Goal: Task Accomplishment & Management: Manage account settings

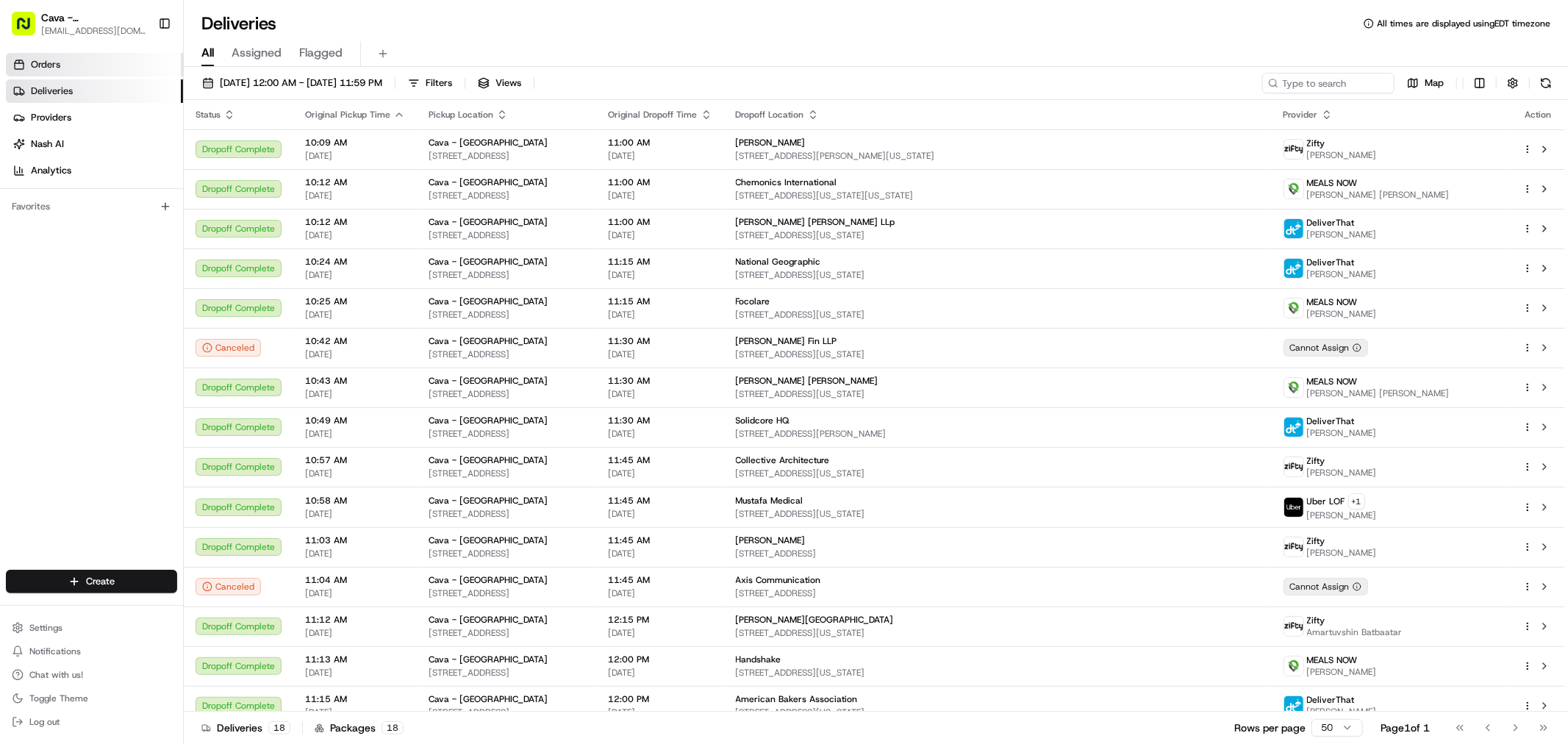
click at [59, 66] on span "Orders" at bounding box center [45, 64] width 29 height 13
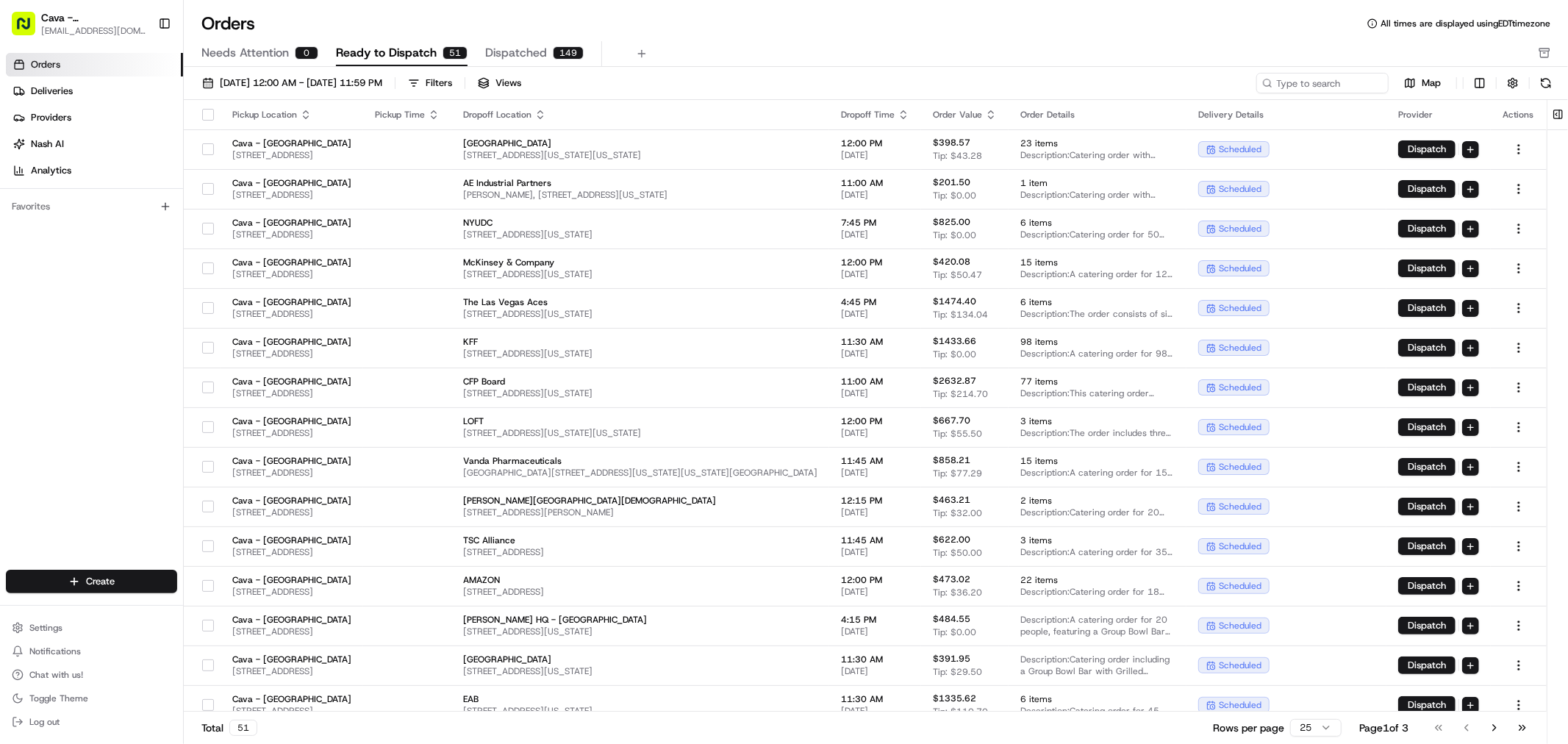
click at [381, 54] on span "Ready to Dispatch" at bounding box center [386, 52] width 100 height 18
click at [390, 45] on span "Ready to Dispatch" at bounding box center [386, 52] width 100 height 18
click at [382, 71] on div "[DATE] 12:00 AM - [DATE] 11:59 PM Filters Views Map Pickup Location Pickup Time…" at bounding box center [875, 410] width 1384 height 687
click at [382, 78] on span "[DATE] 12:00 AM - [DATE] 11:59 PM" at bounding box center [300, 82] width 162 height 13
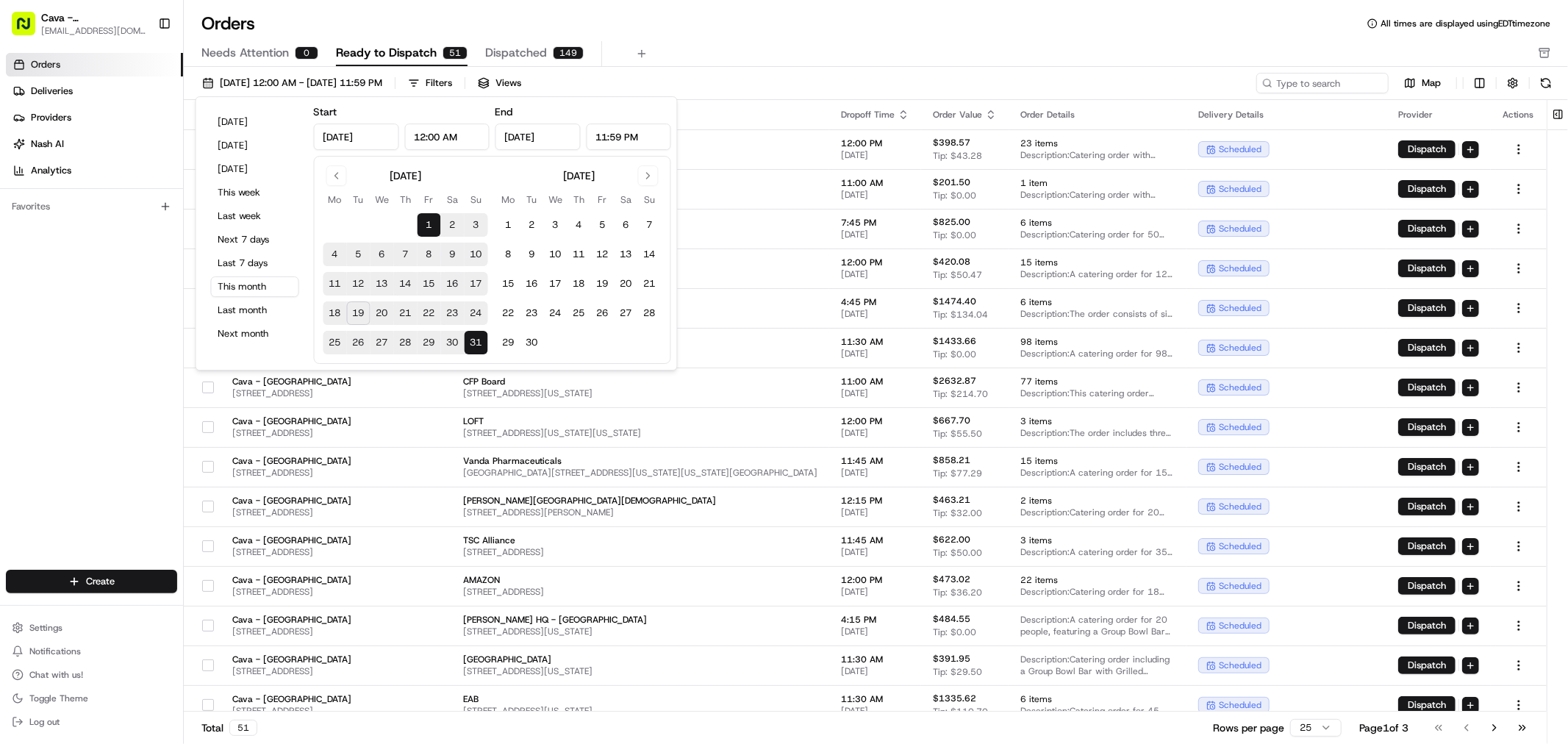
click at [387, 311] on button "20" at bounding box center [382, 312] width 23 height 23
type input "[DATE]"
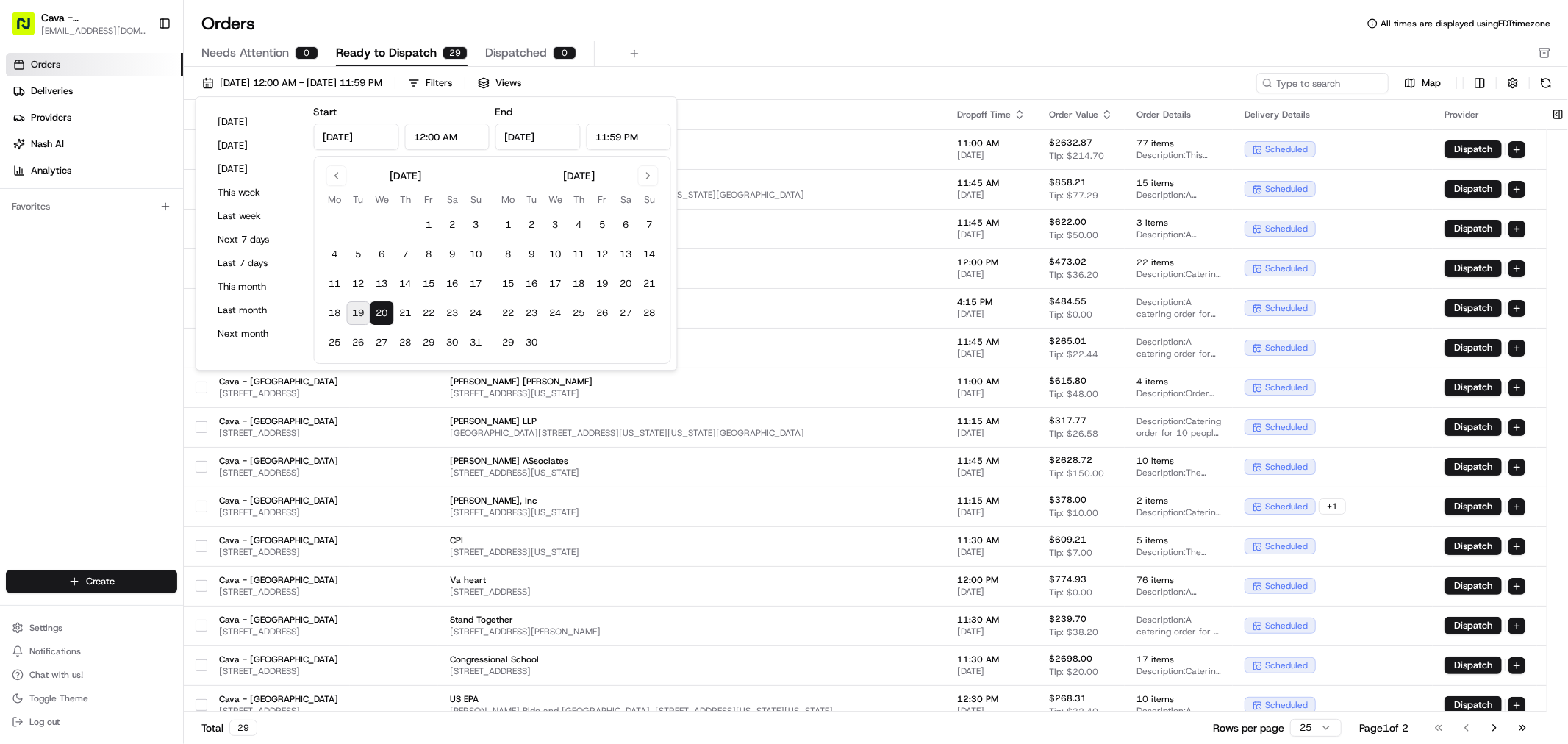
click at [0, 392] on div "Orders Deliveries Providers [PERSON_NAME] Analytics Favorites" at bounding box center [91, 312] width 183 height 531
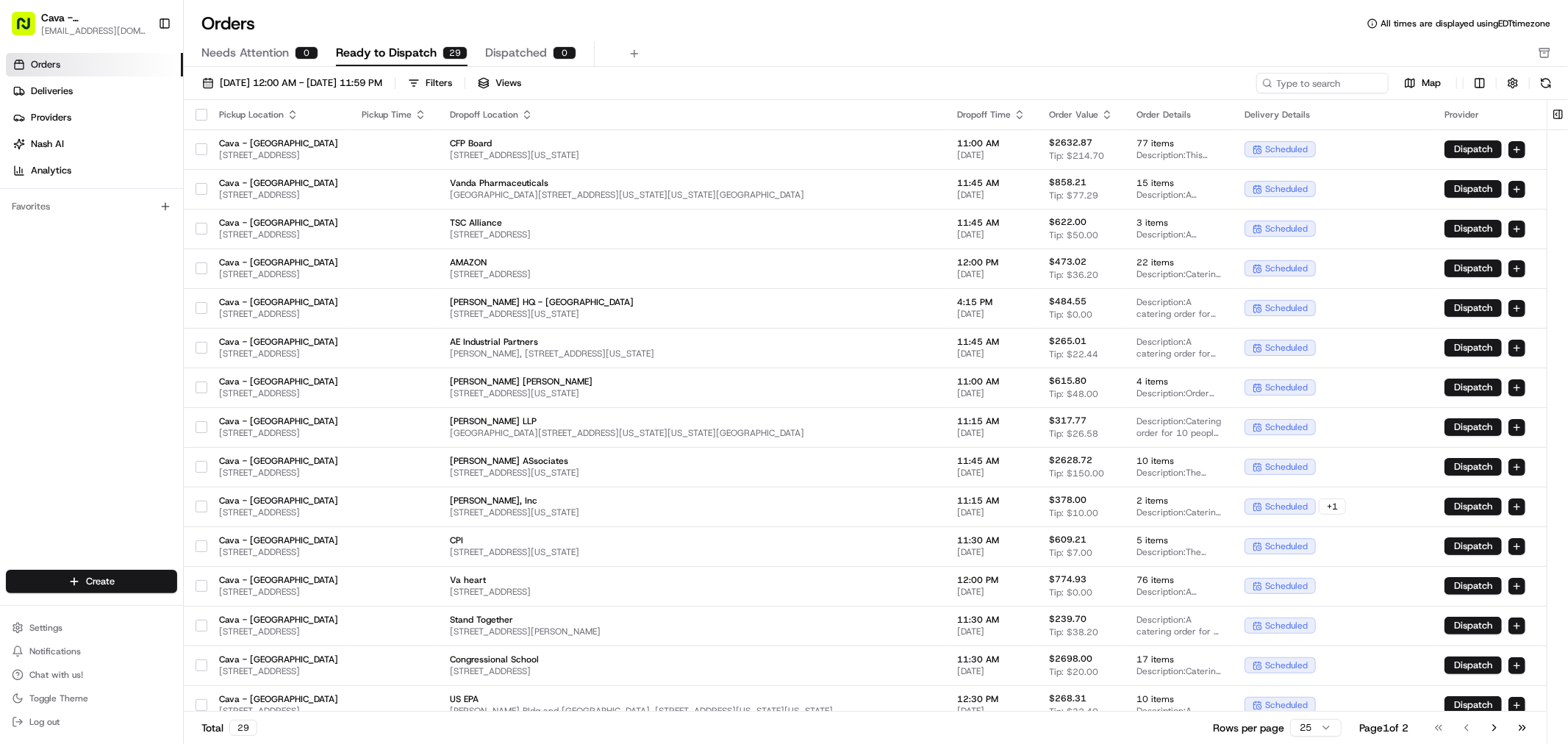
click at [1026, 113] on icon "button" at bounding box center [1020, 115] width 12 height 12
click at [1069, 130] on button "Dropoff Start Time (Earliest)" at bounding box center [1058, 133] width 136 height 18
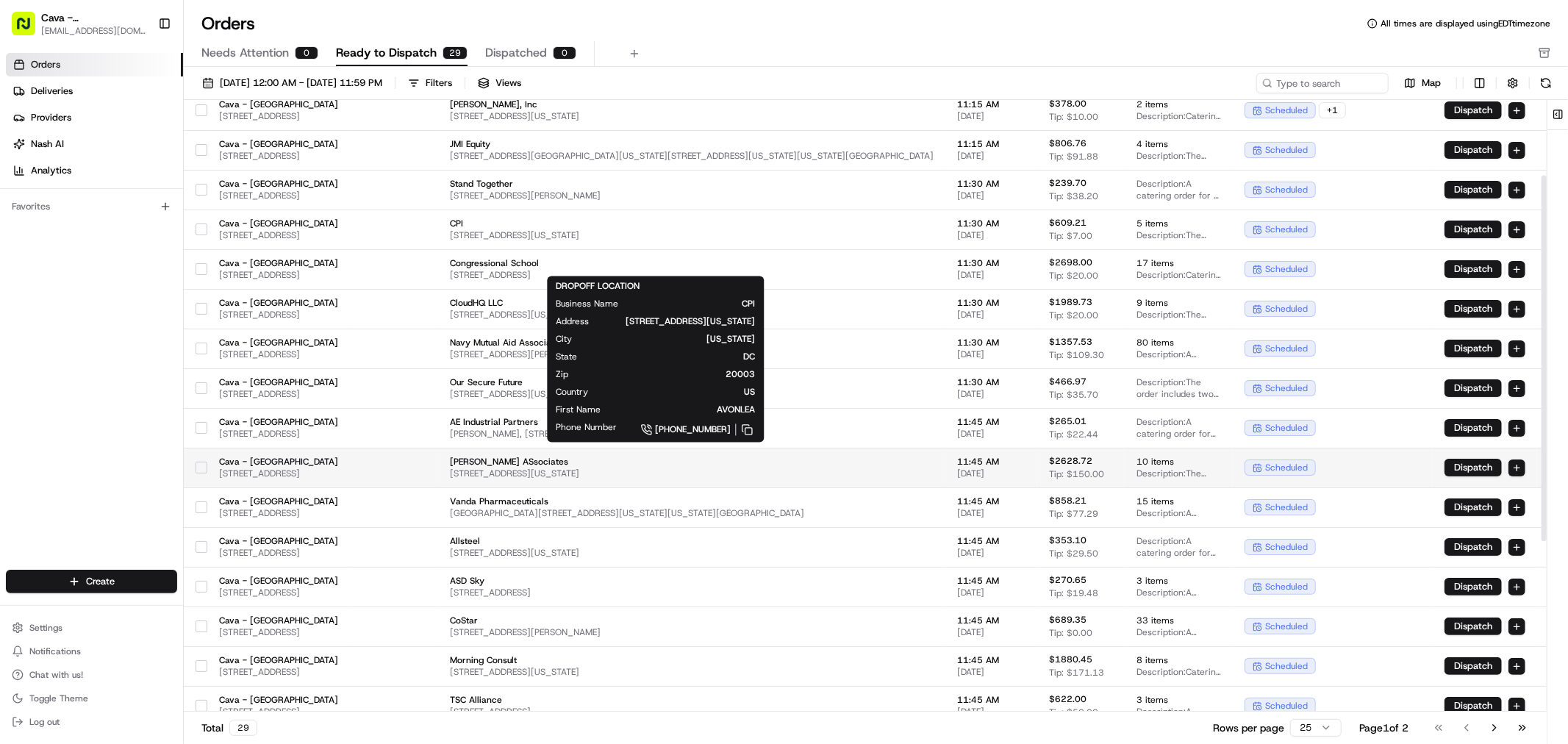
scroll to position [163, 0]
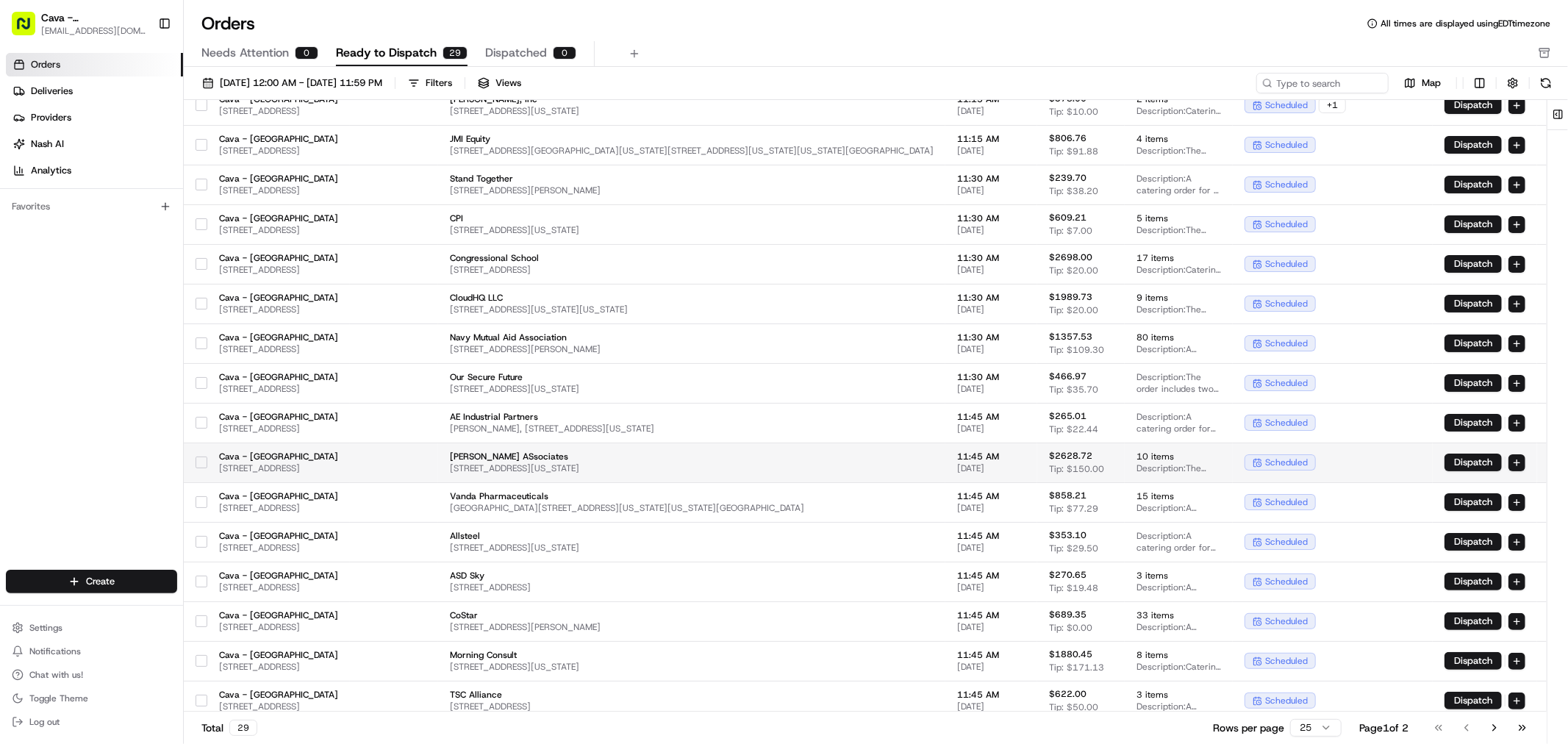
click at [203, 461] on button "button" at bounding box center [202, 463] width 12 height 12
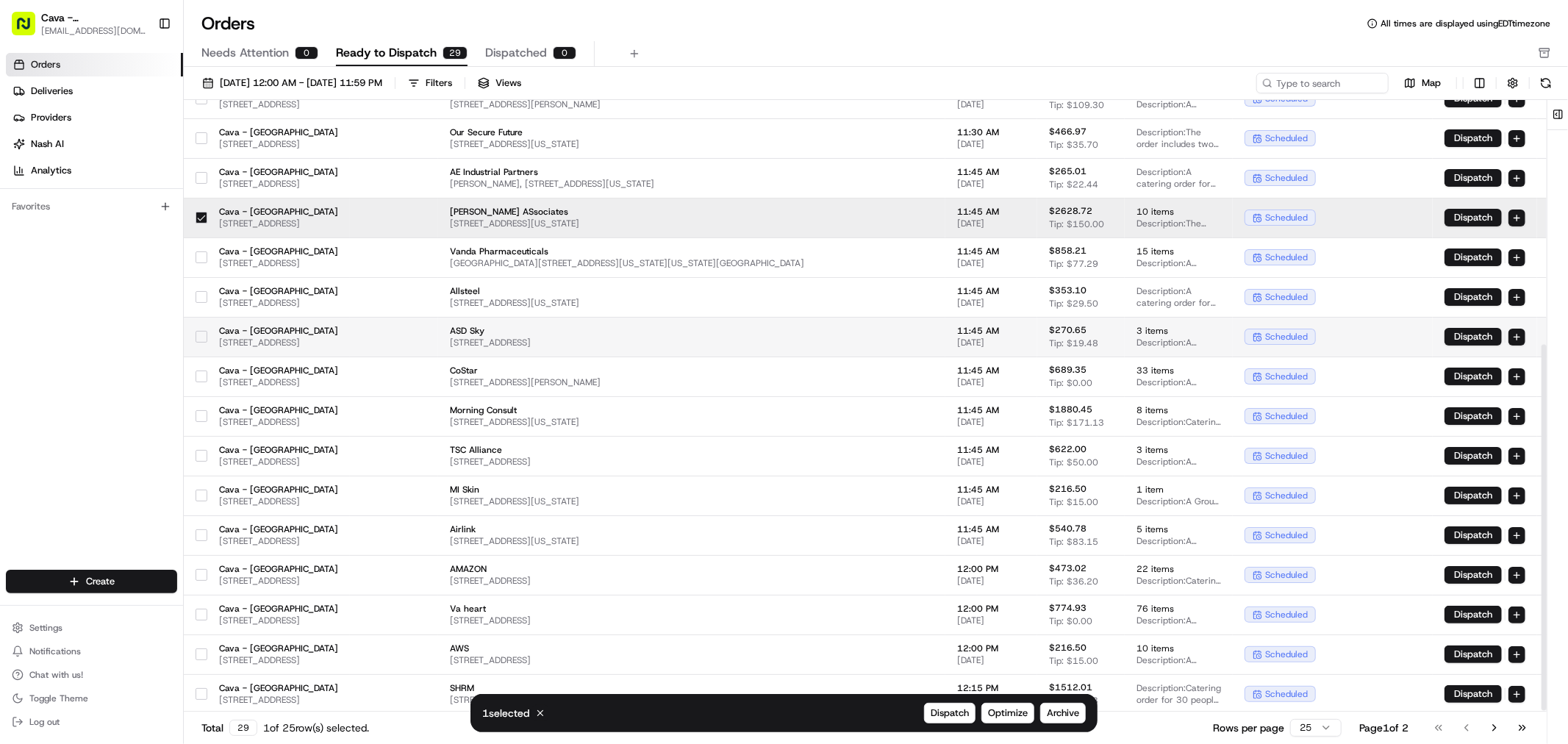
scroll to position [408, 0]
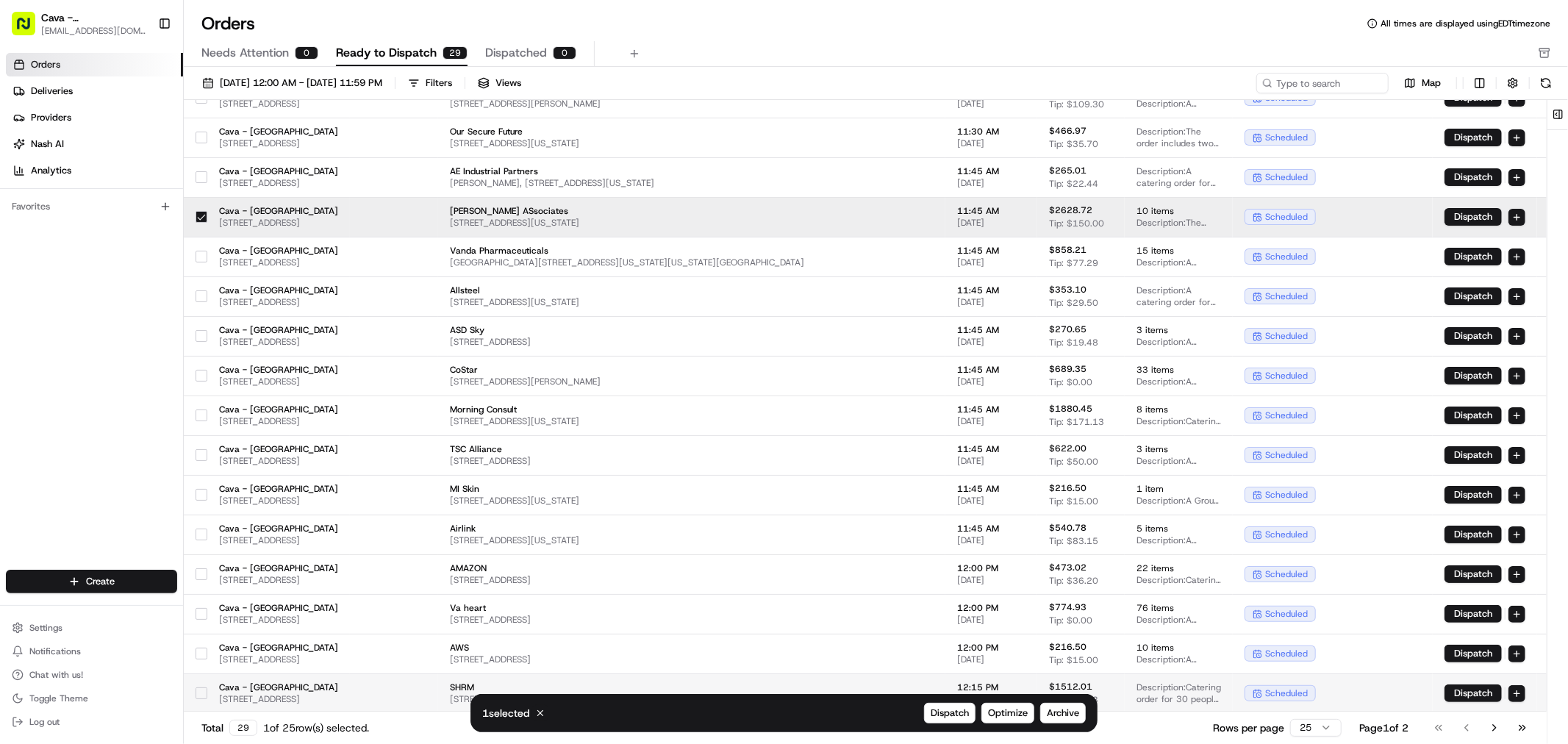
click at [208, 693] on button "button" at bounding box center [202, 693] width 12 height 12
click at [1055, 713] on span "Archive" at bounding box center [1063, 712] width 33 height 13
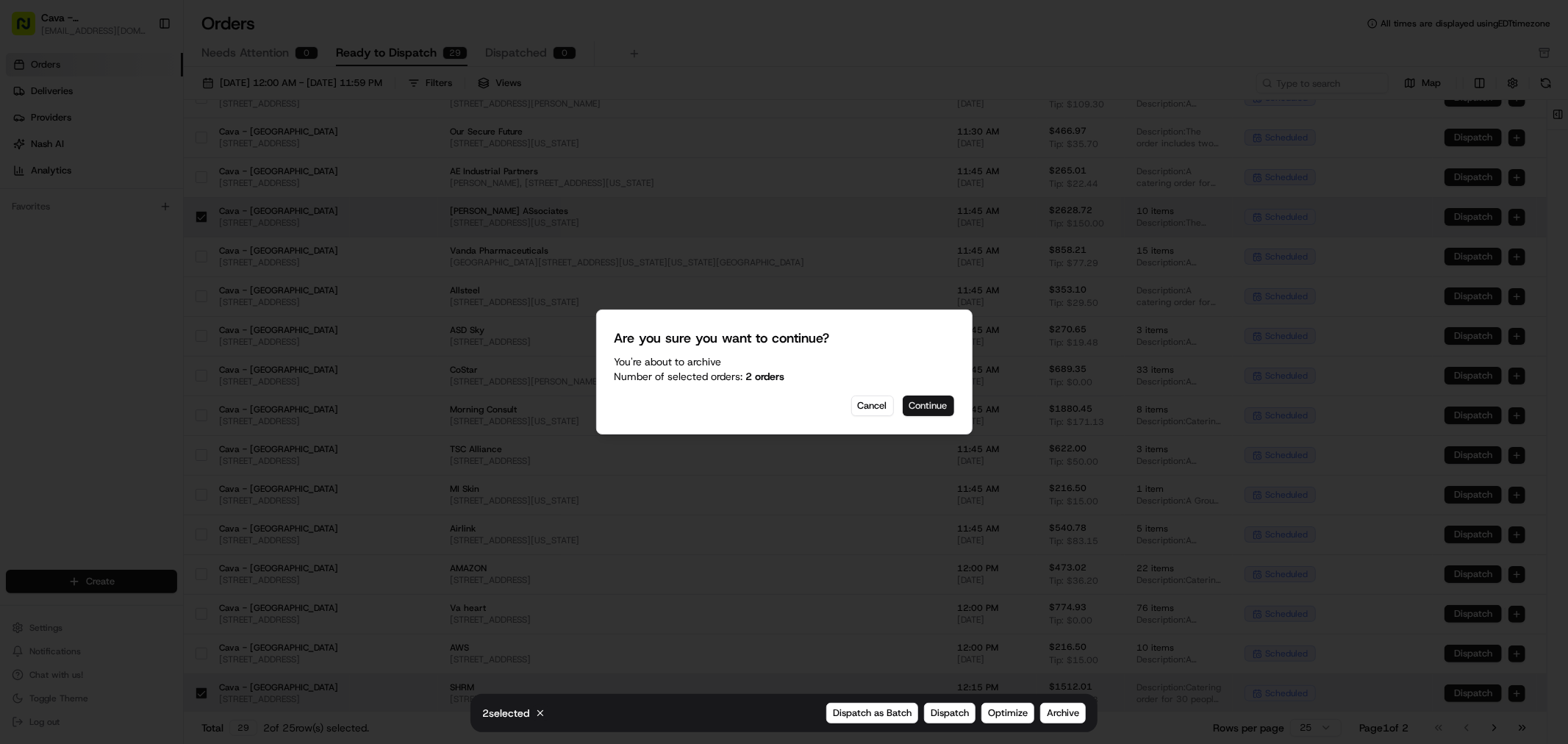
click at [917, 408] on button "Continue" at bounding box center [929, 406] width 51 height 21
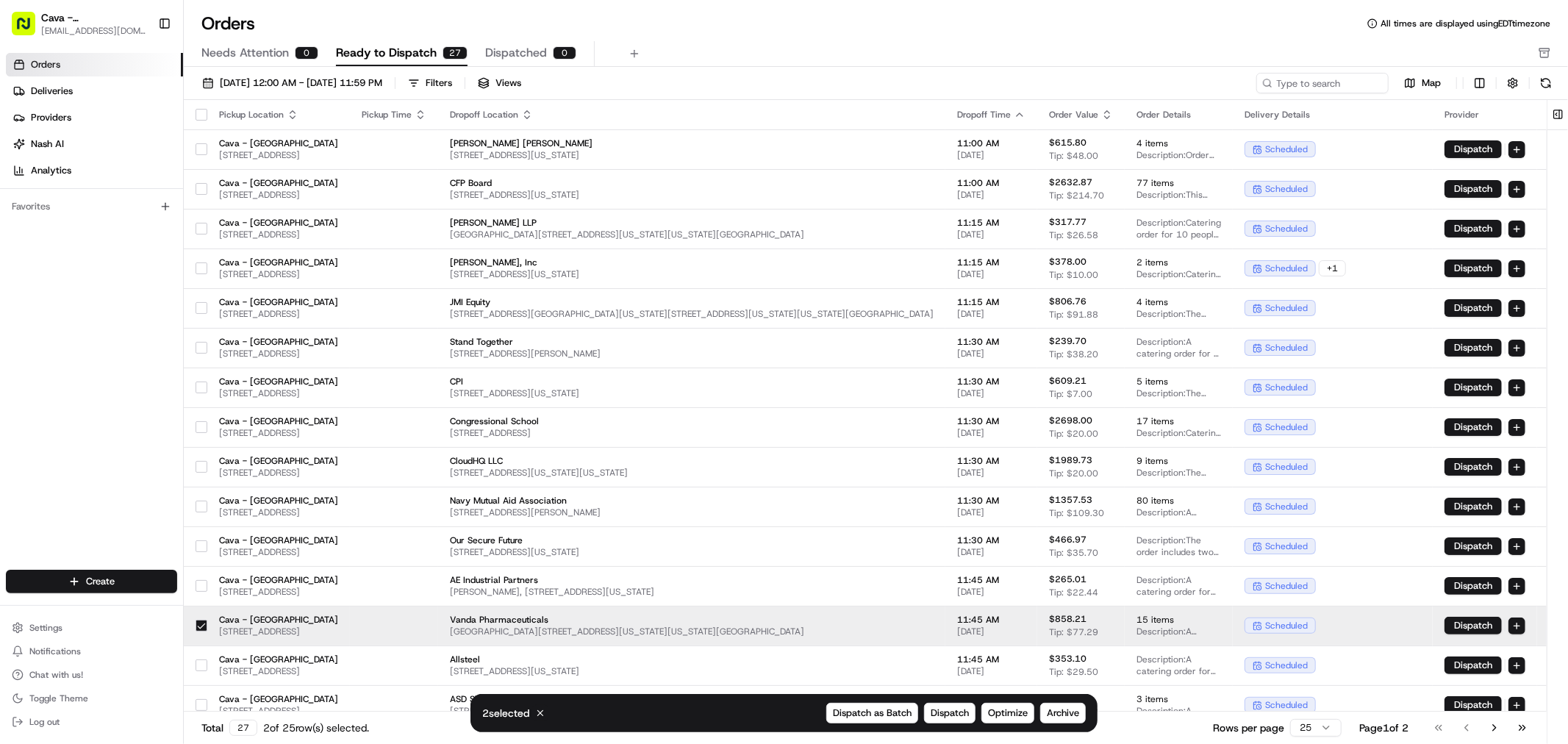
click at [203, 620] on button "button" at bounding box center [202, 626] width 12 height 12
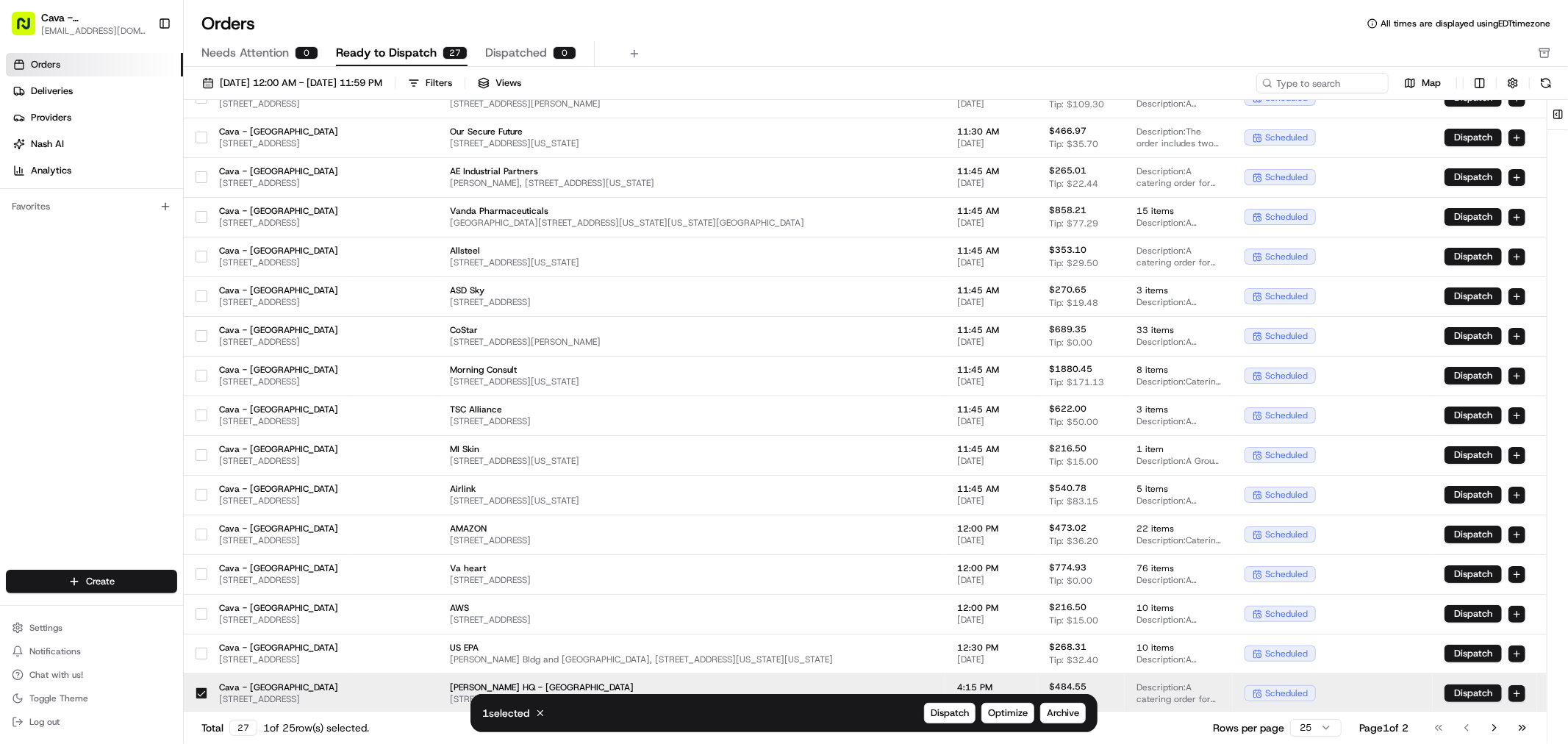
click at [200, 694] on button "button" at bounding box center [202, 693] width 12 height 12
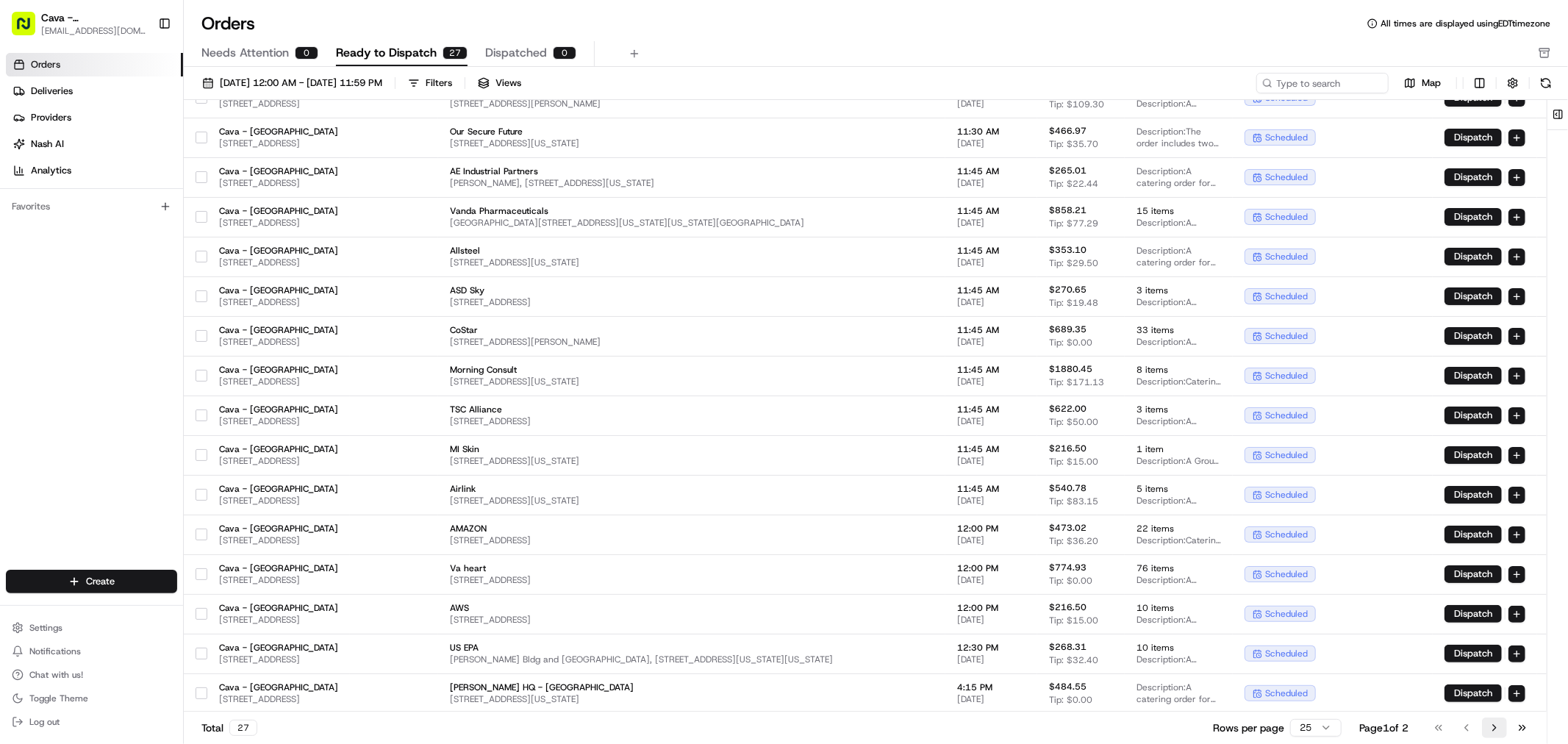
click at [1488, 726] on button "Go to next page" at bounding box center [1494, 728] width 25 height 21
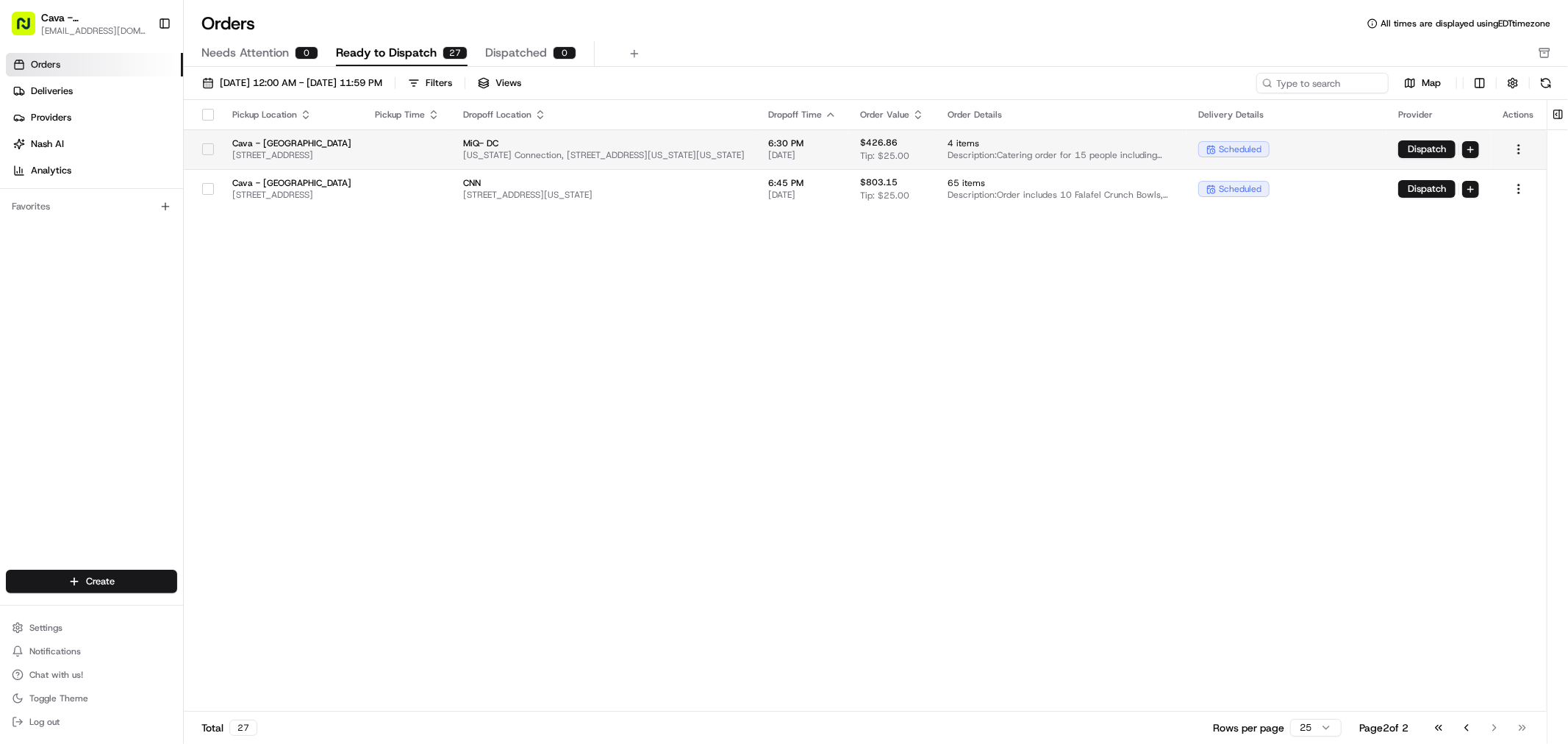
click at [208, 145] on button "button" at bounding box center [209, 149] width 12 height 12
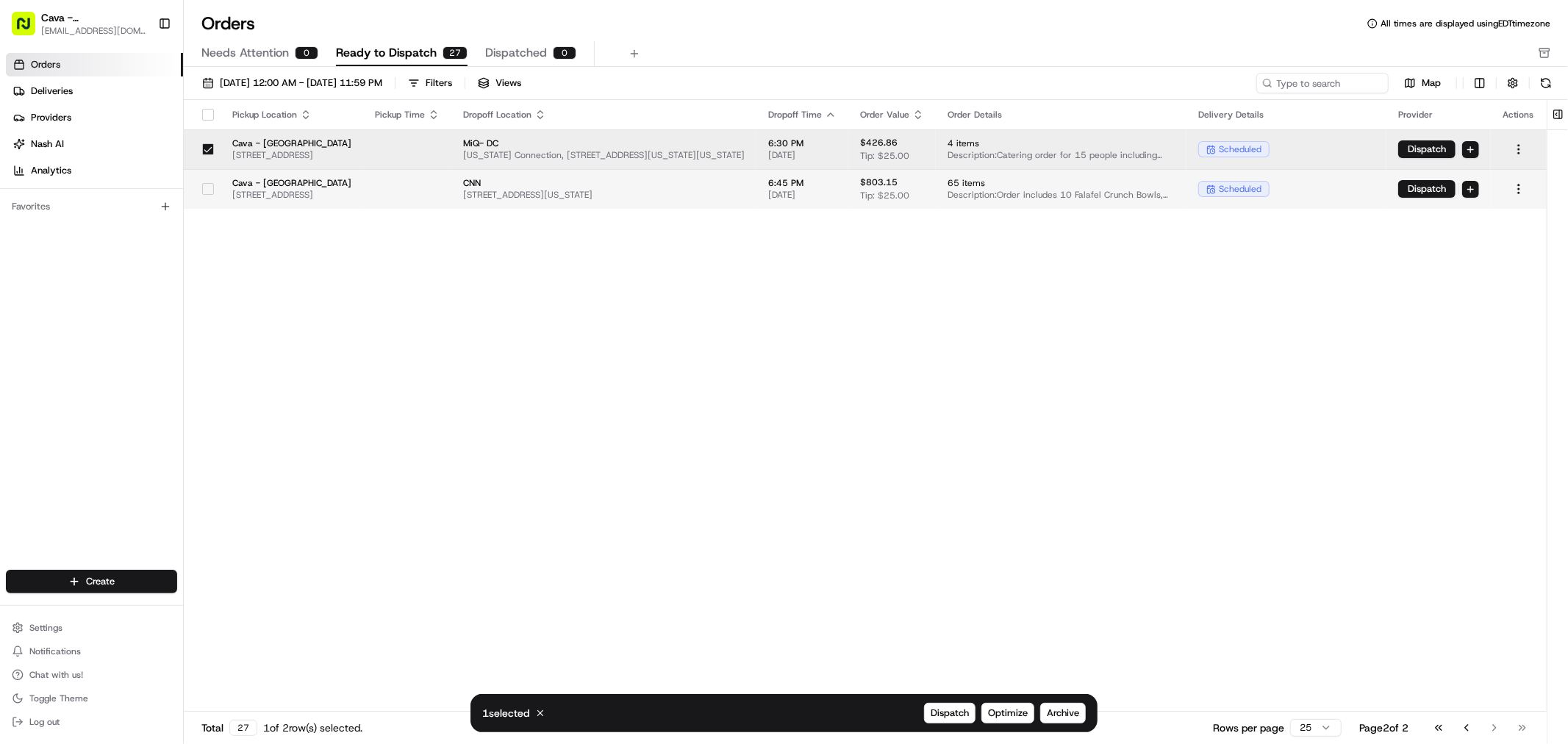
click at [208, 184] on button "button" at bounding box center [209, 189] width 12 height 12
click at [1070, 709] on span "Archive" at bounding box center [1063, 712] width 33 height 13
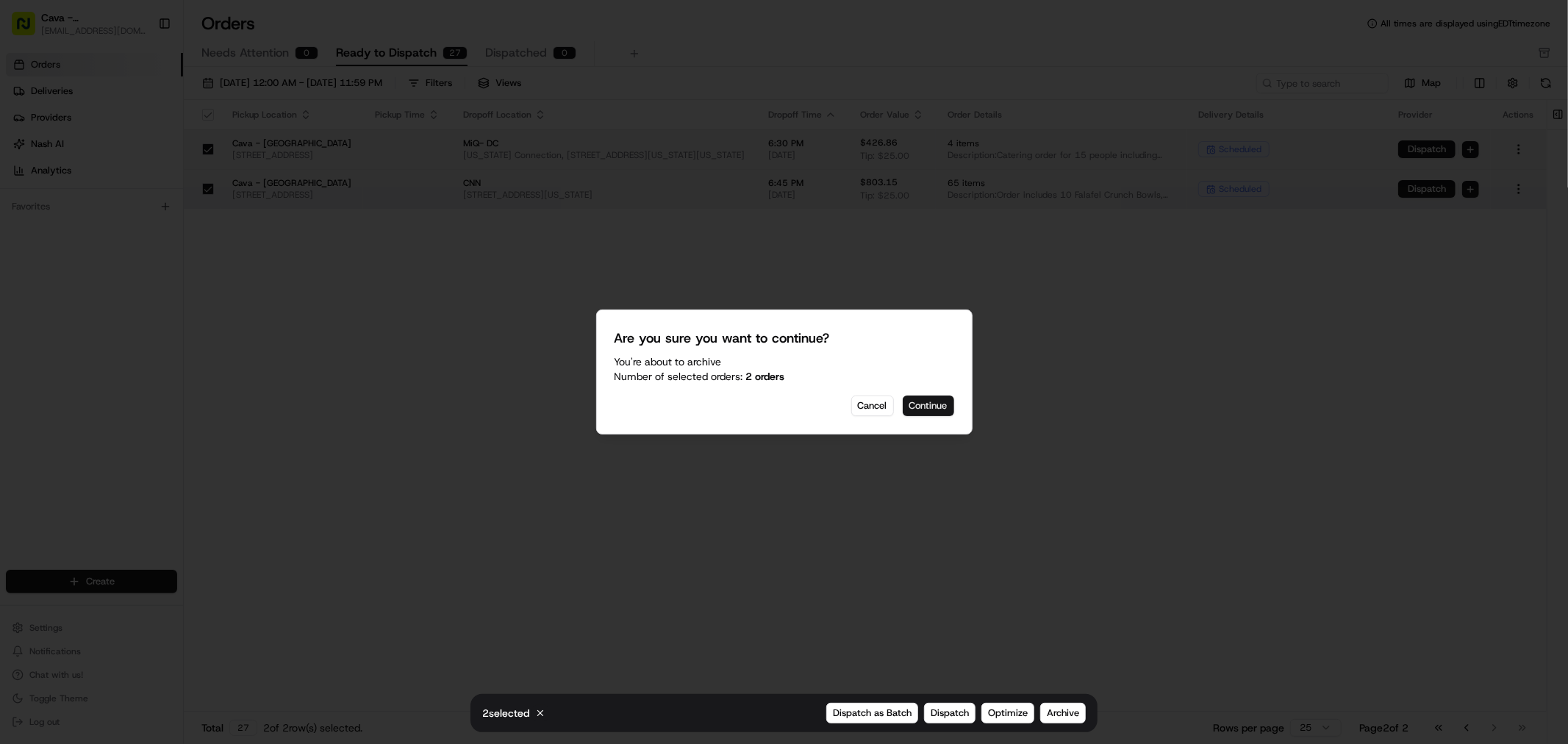
click at [941, 402] on button "Continue" at bounding box center [929, 406] width 51 height 21
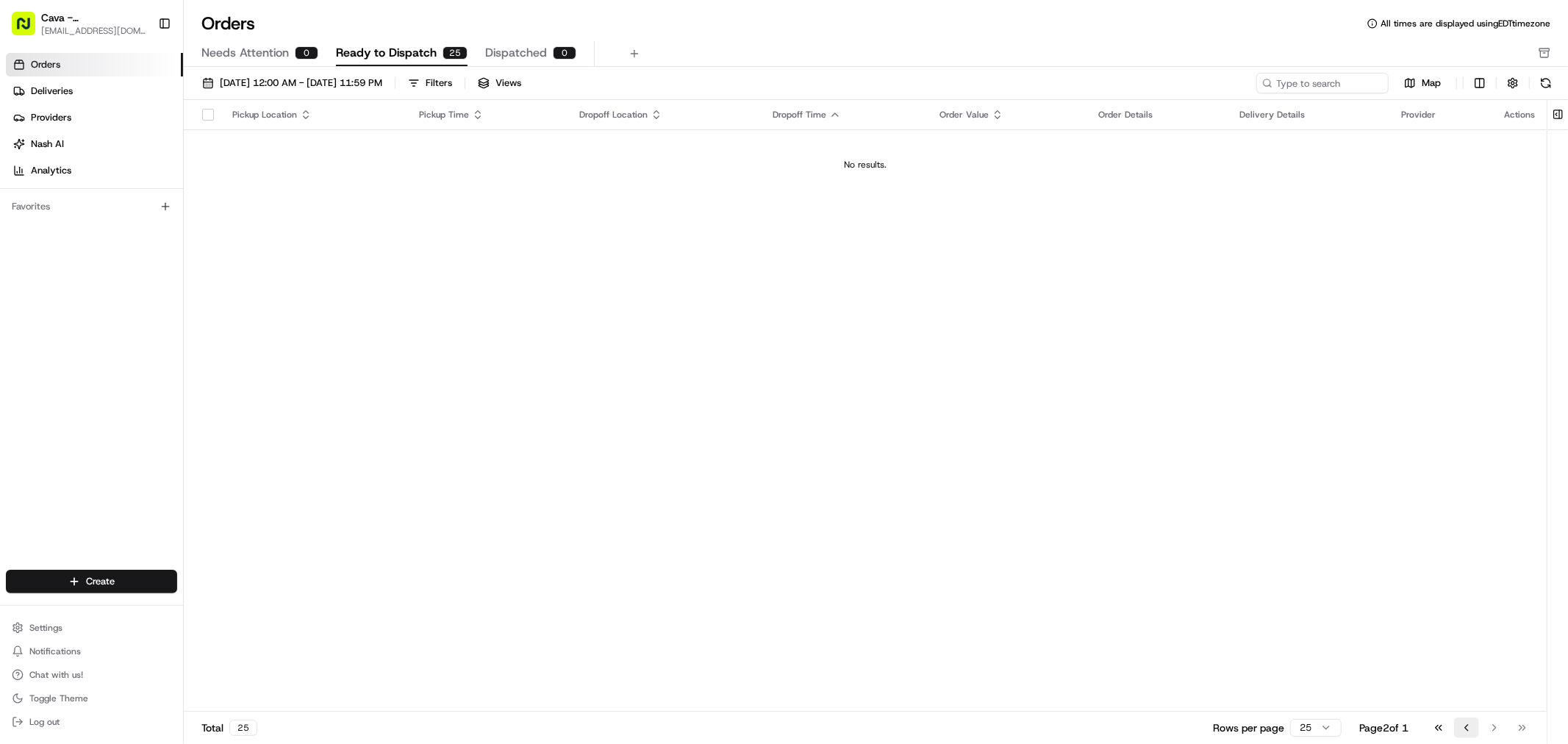
click at [1459, 733] on button "Go to previous page" at bounding box center [1467, 728] width 25 height 21
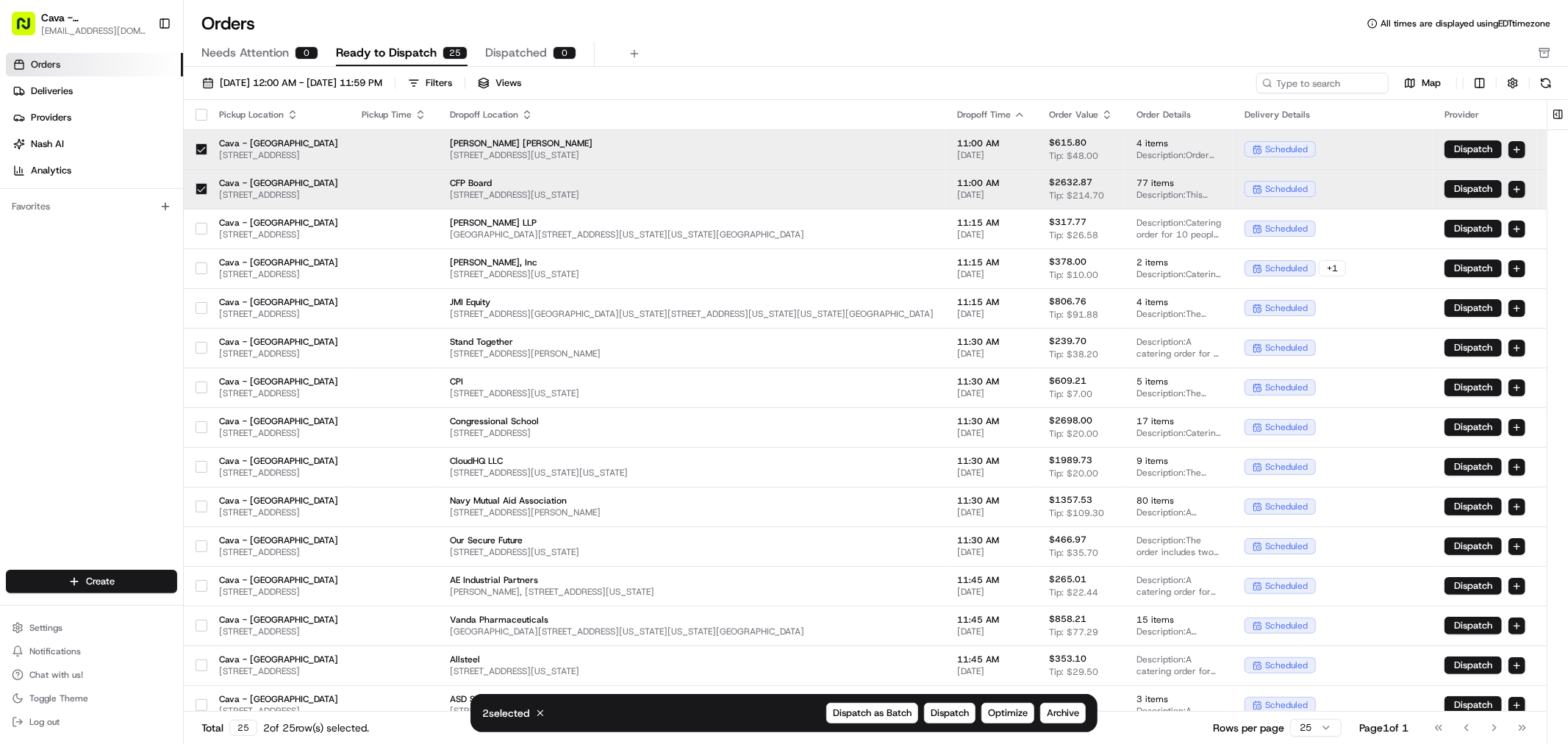
click at [201, 184] on button "button" at bounding box center [202, 189] width 12 height 12
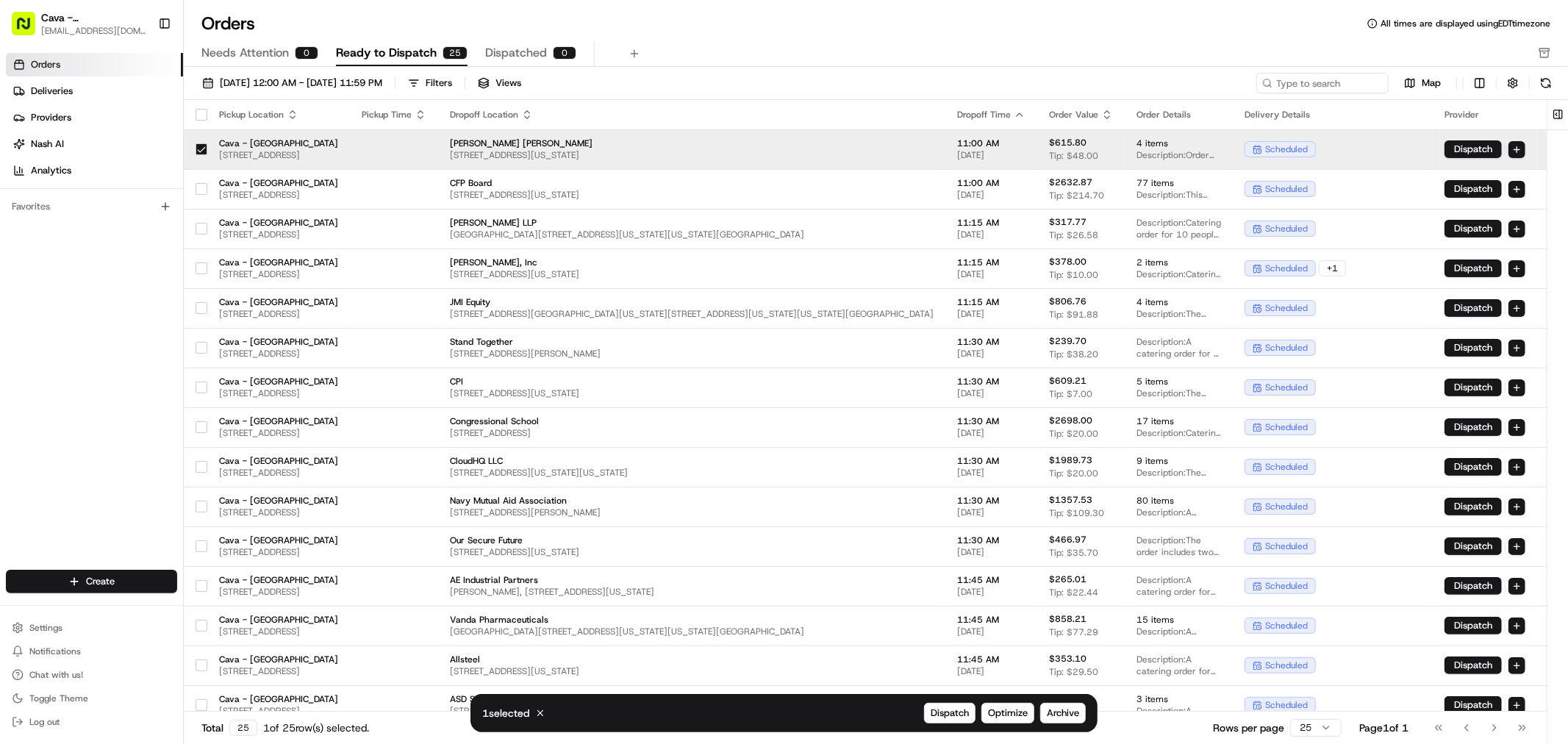
click at [196, 151] on button "button" at bounding box center [202, 149] width 12 height 12
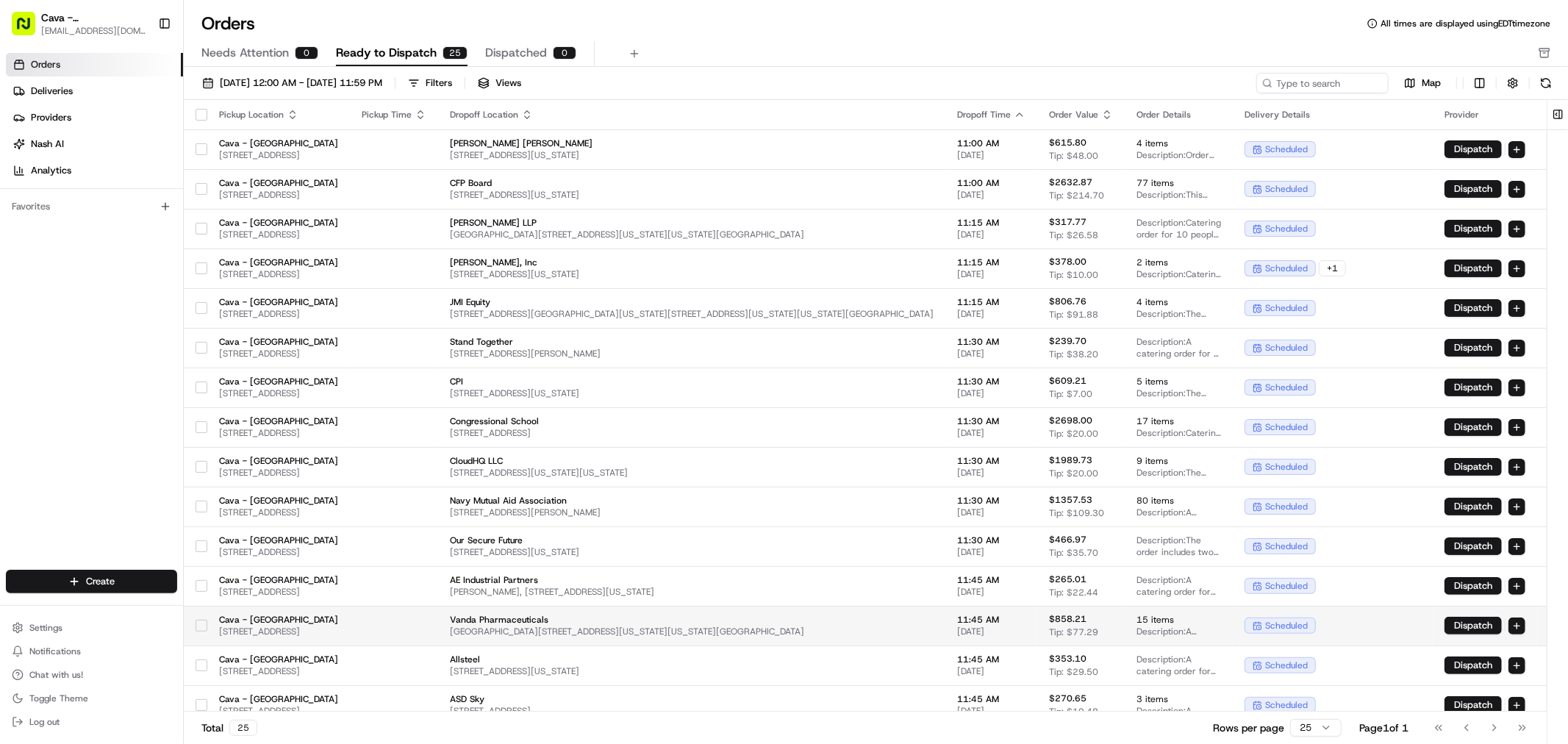
click at [196, 626] on button "button" at bounding box center [202, 626] width 12 height 12
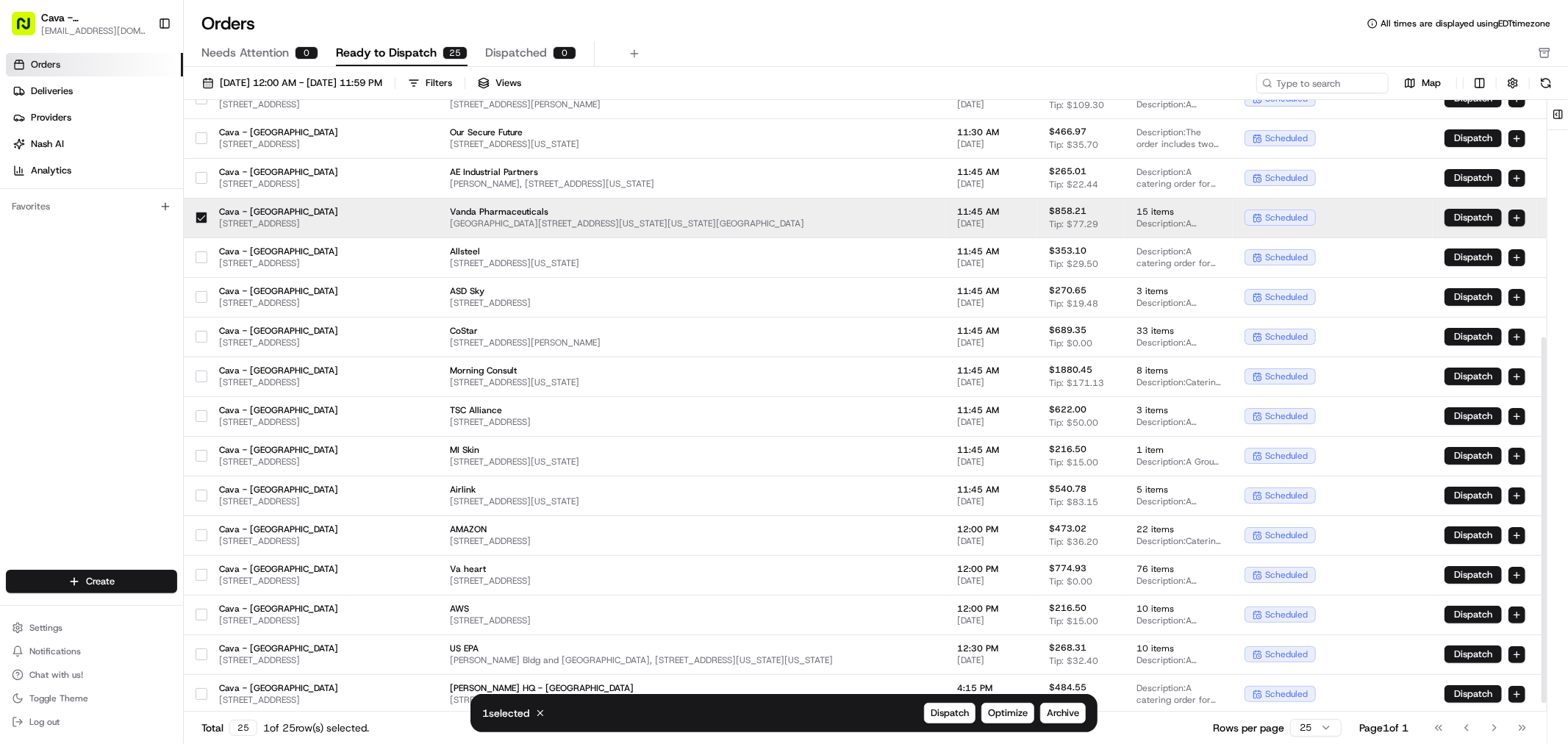
scroll to position [408, 0]
click at [198, 373] on button "button" at bounding box center [202, 376] width 12 height 12
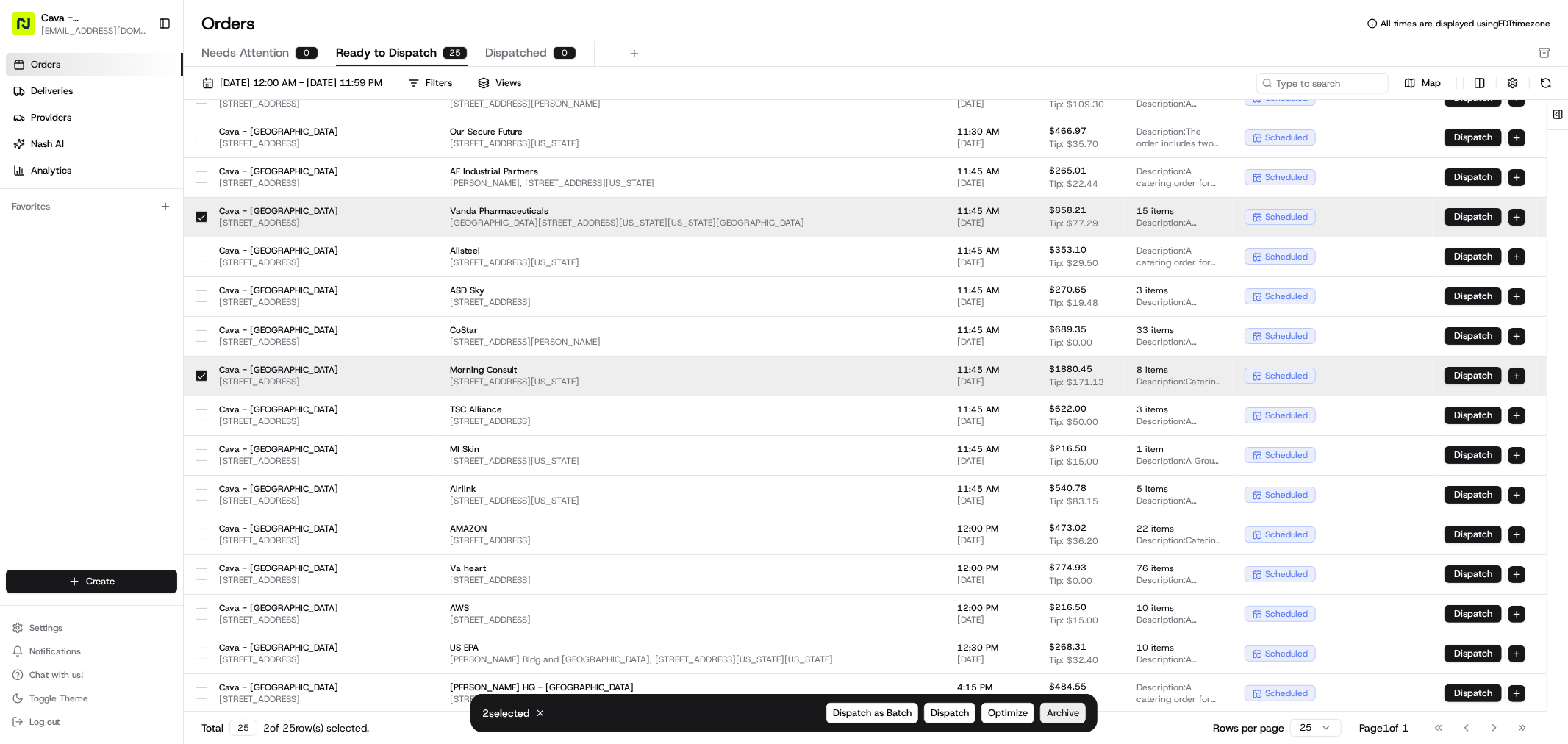
click at [1062, 709] on span "Archive" at bounding box center [1063, 712] width 33 height 13
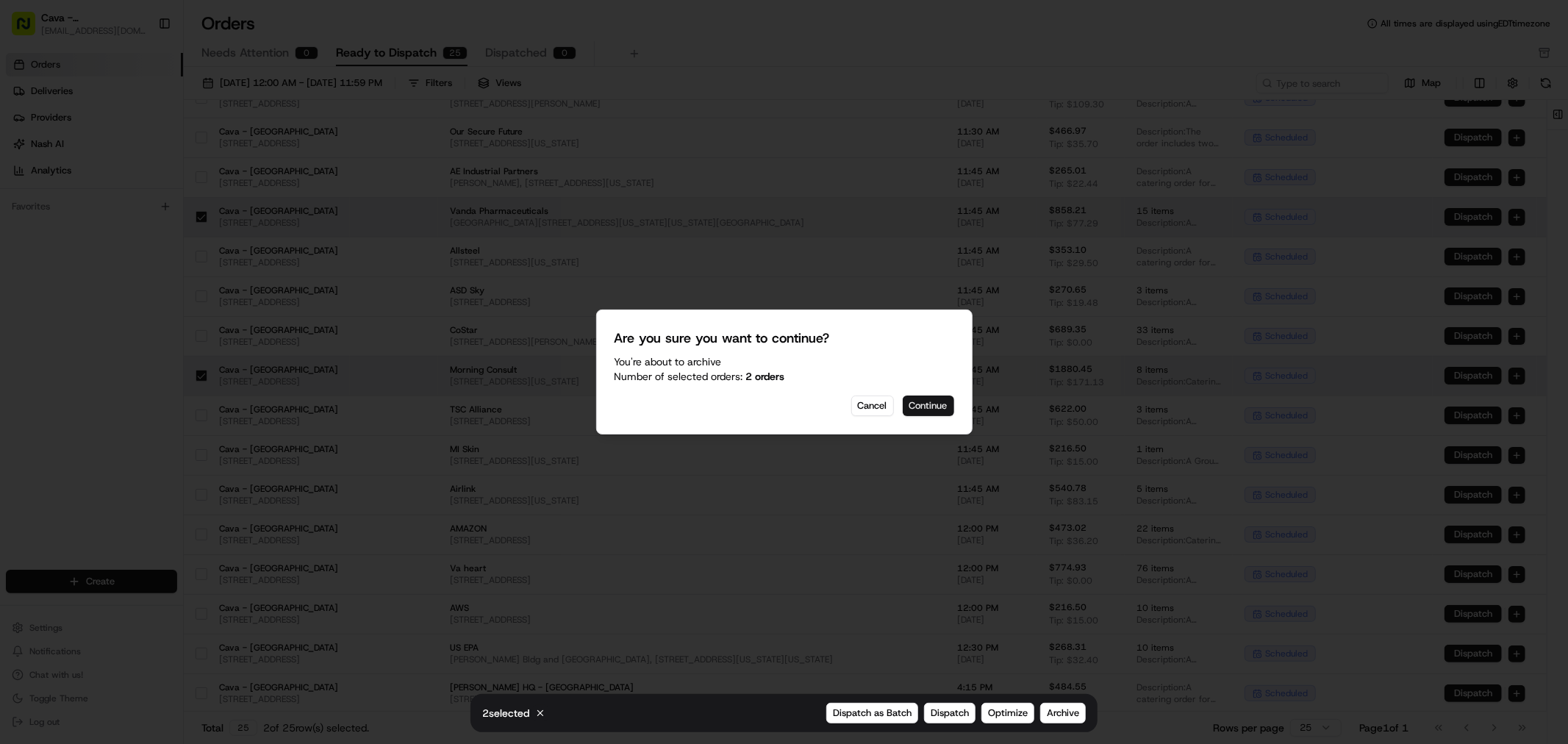
click at [930, 404] on button "Continue" at bounding box center [929, 406] width 51 height 21
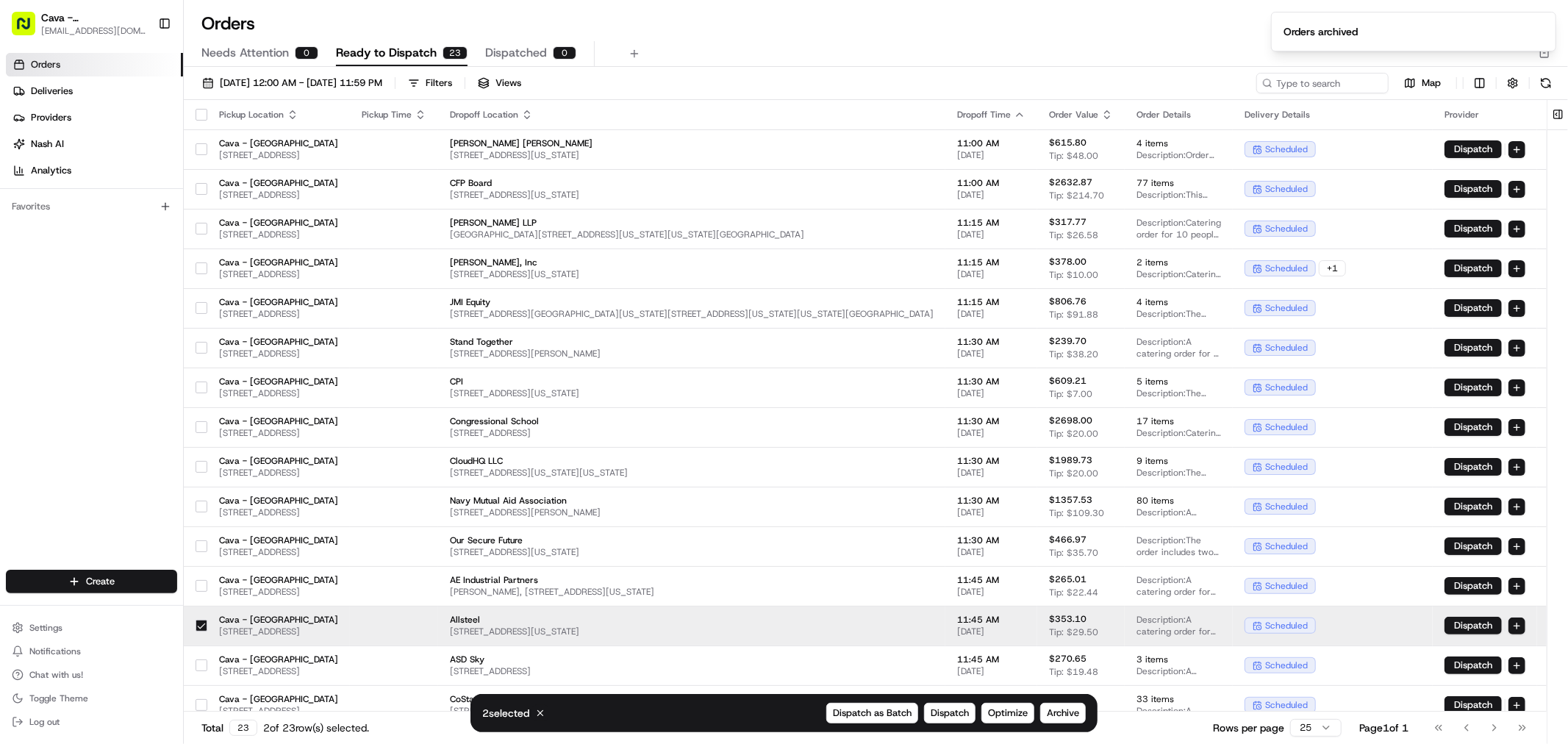
click at [203, 626] on button "button" at bounding box center [202, 626] width 12 height 12
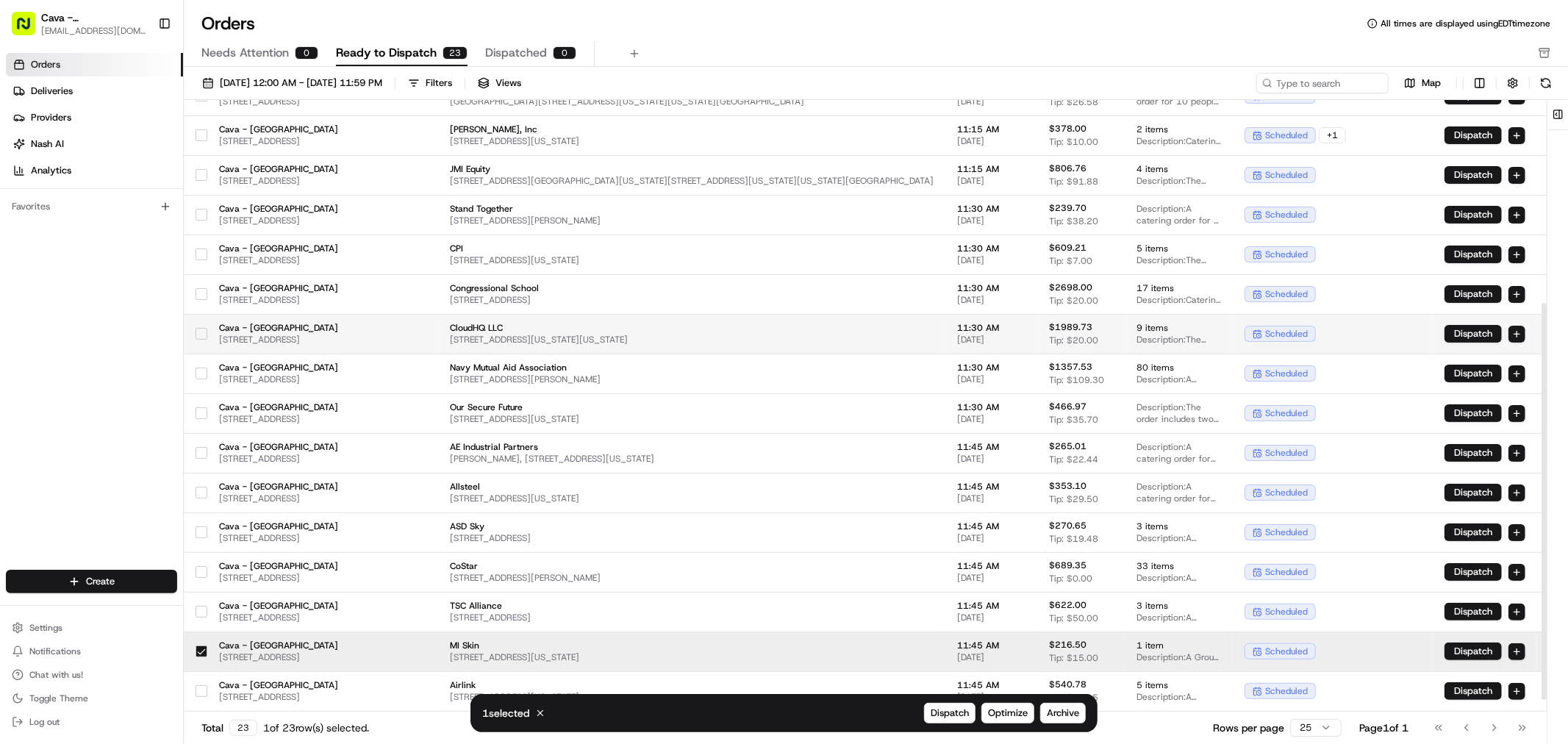
scroll to position [330, 0]
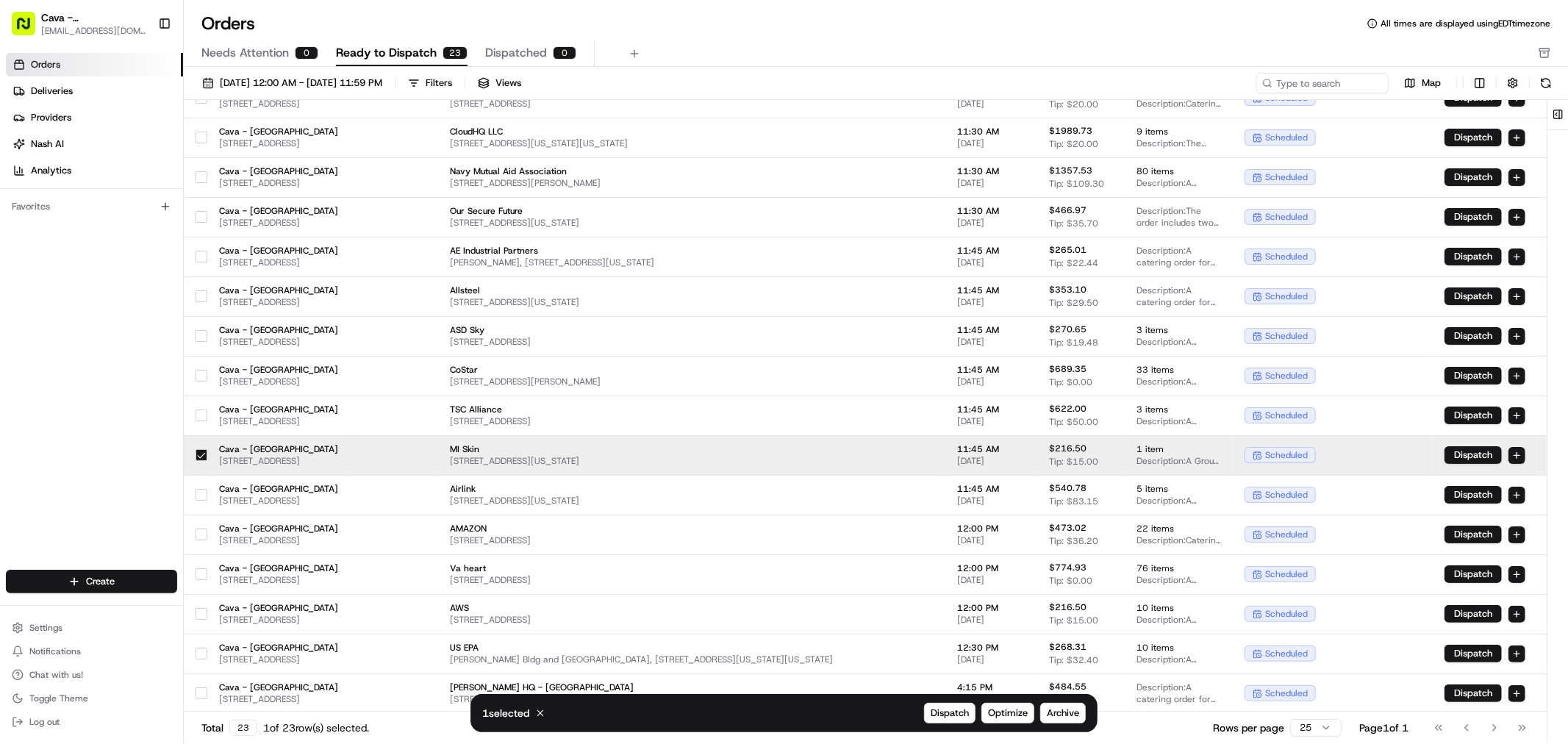
click at [203, 450] on button "button" at bounding box center [202, 455] width 12 height 12
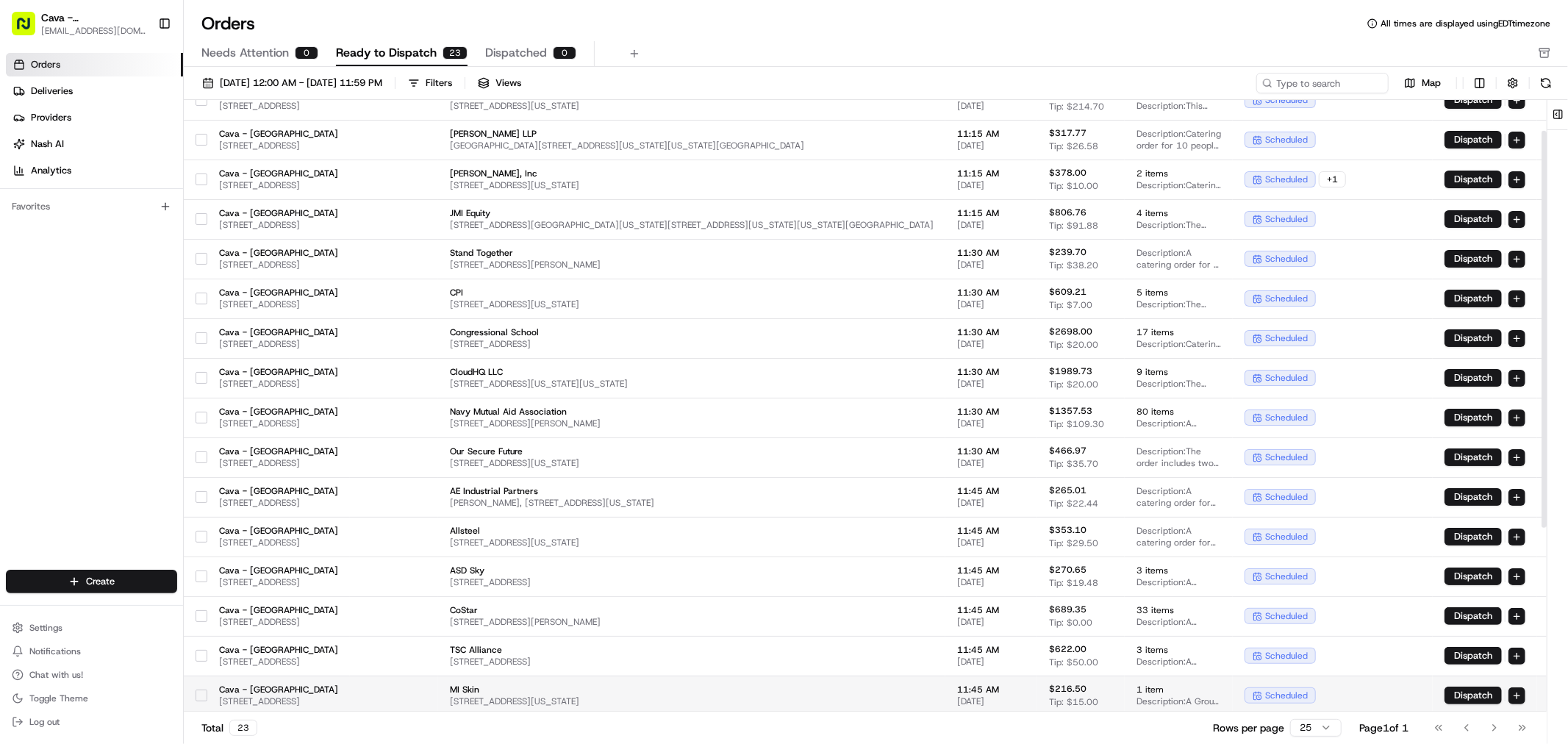
scroll to position [0, 0]
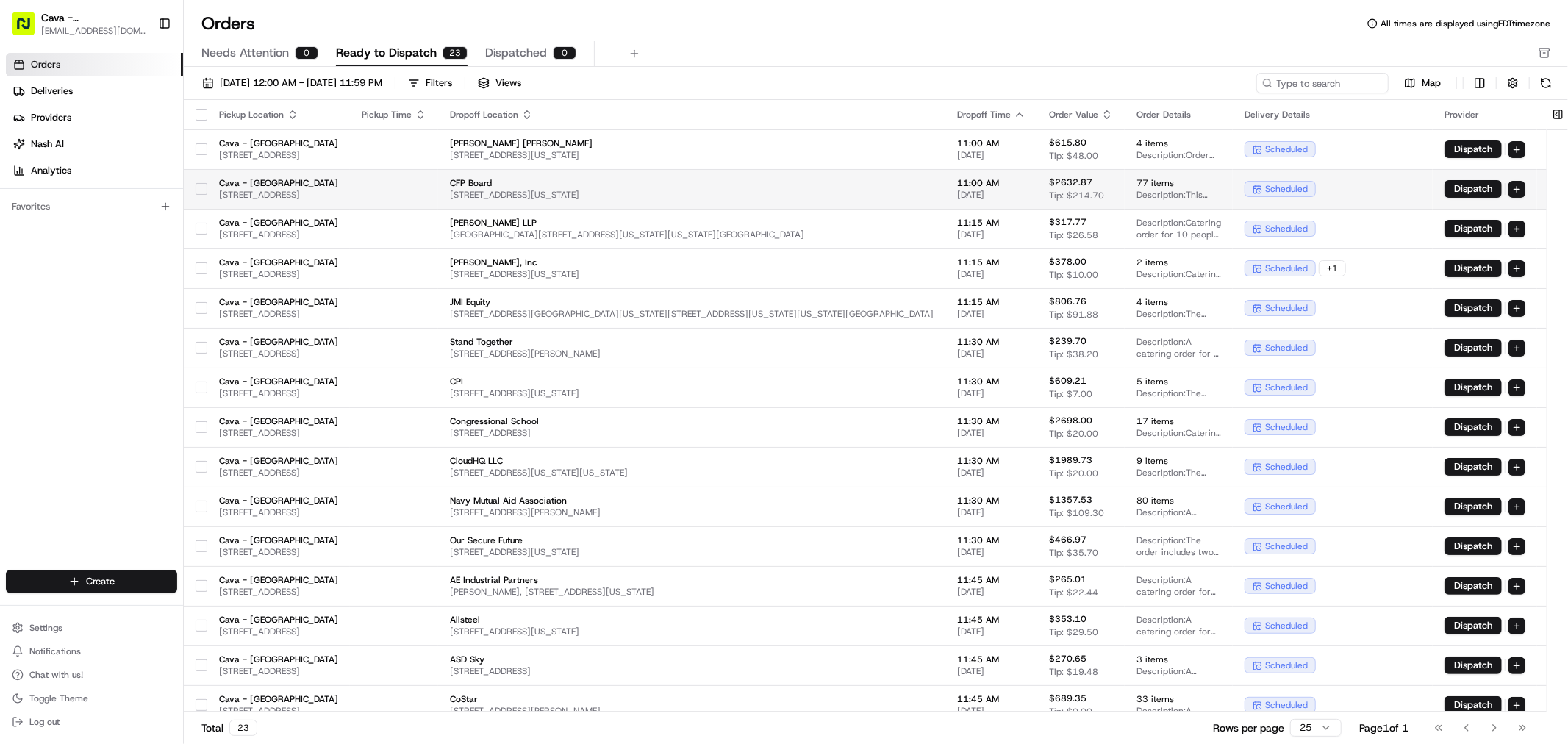
click at [201, 192] on button "button" at bounding box center [202, 189] width 12 height 12
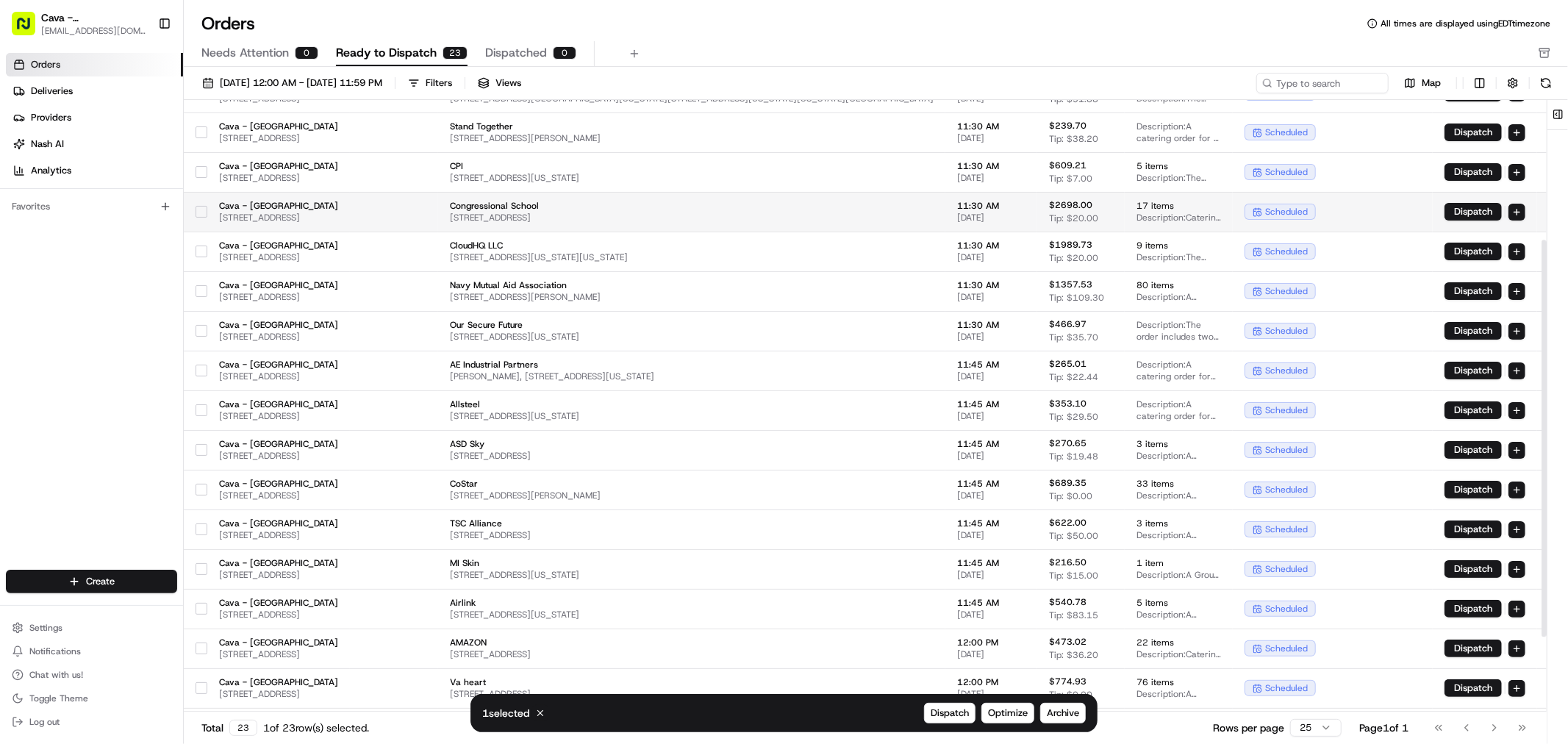
scroll to position [245, 0]
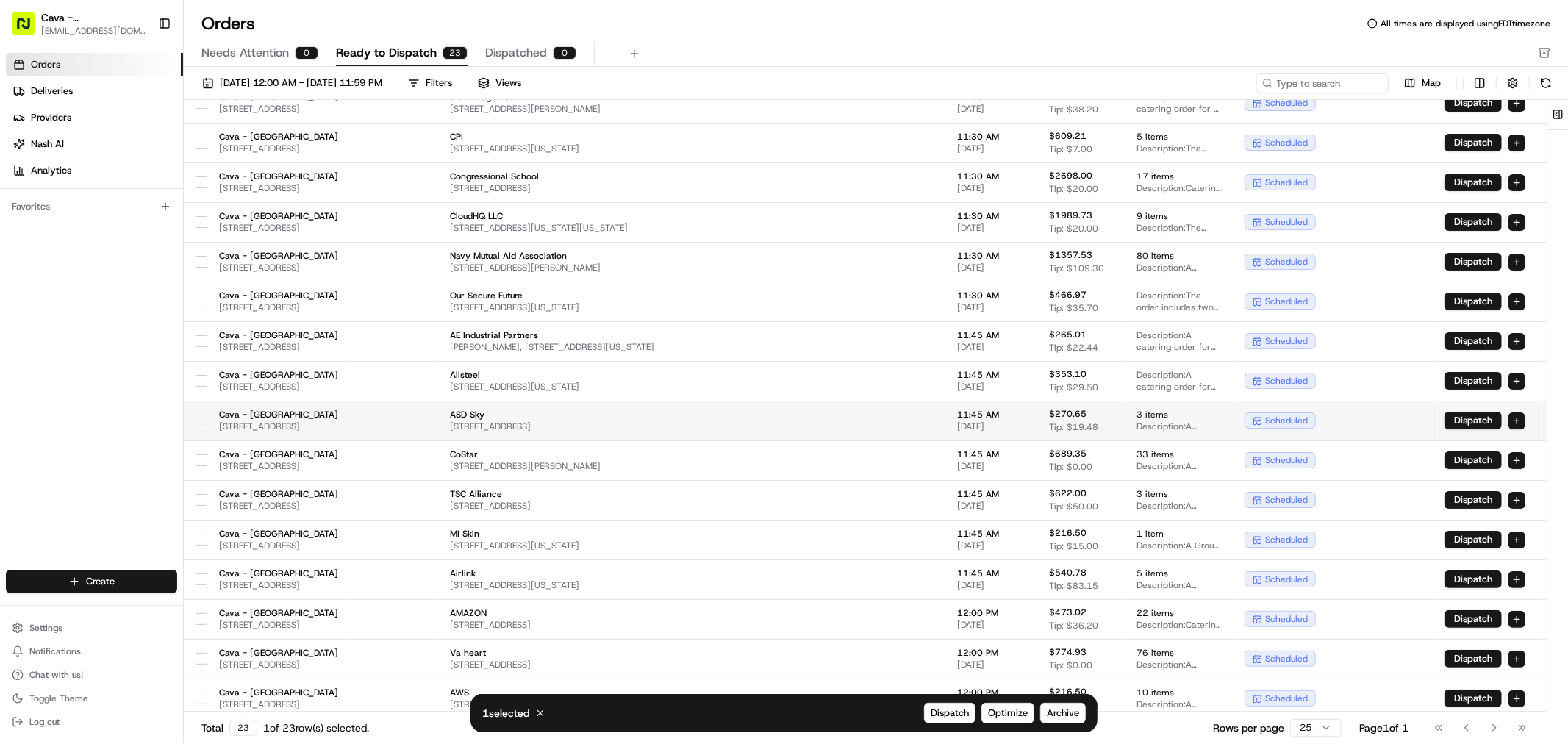
click at [202, 420] on button "button" at bounding box center [202, 420] width 12 height 12
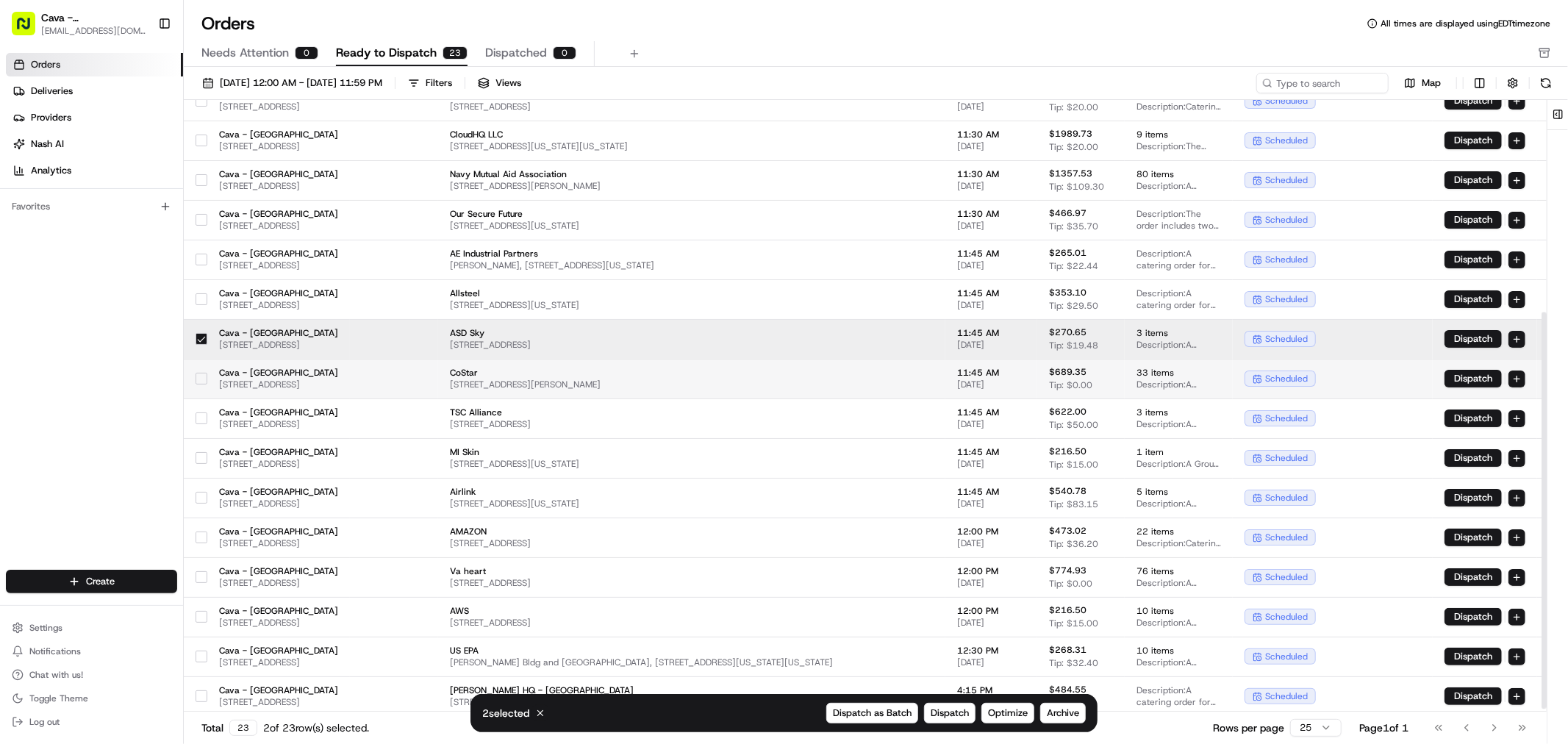
scroll to position [330, 0]
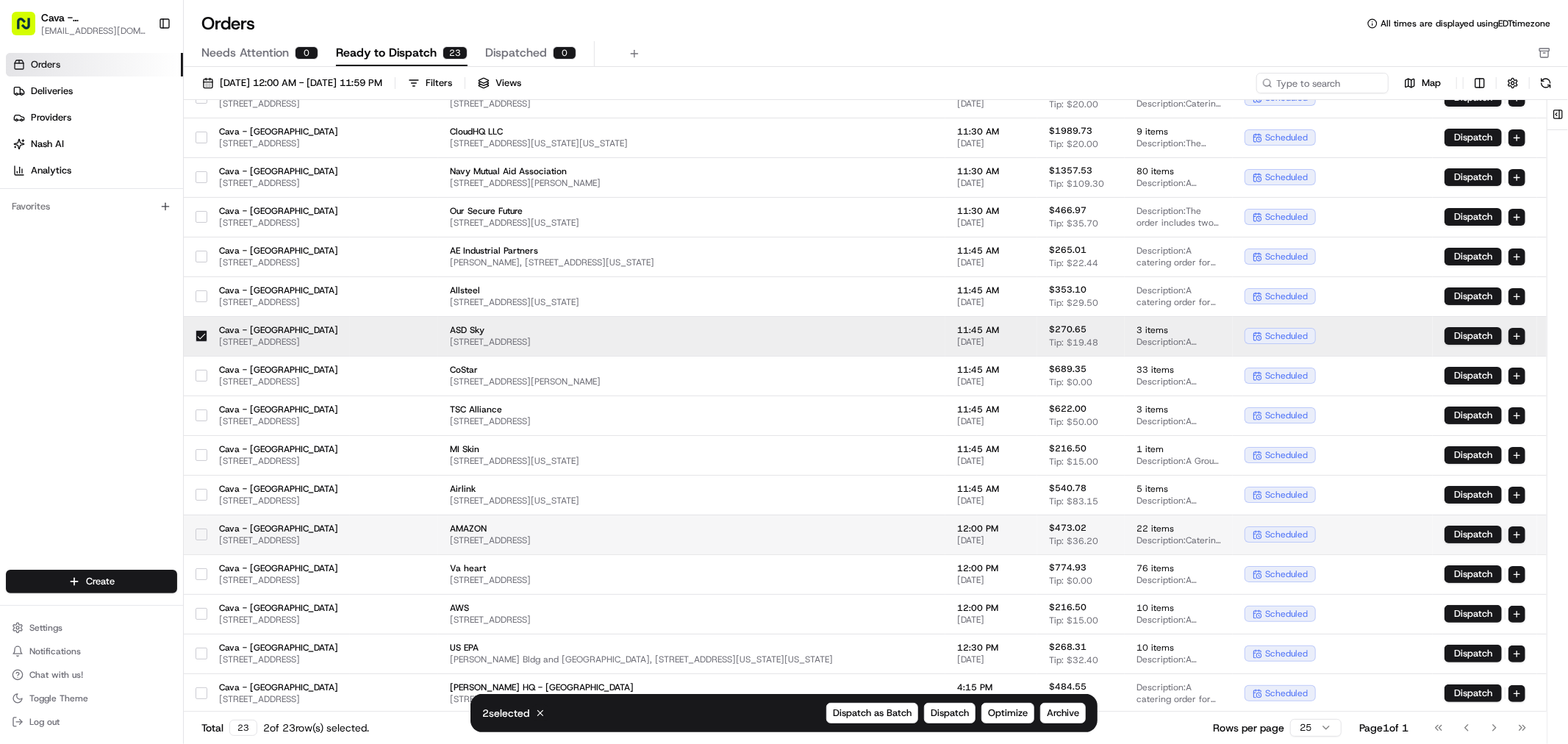
click at [196, 532] on button "button" at bounding box center [202, 535] width 12 height 12
click at [1050, 721] on button "Archive" at bounding box center [1062, 713] width 45 height 21
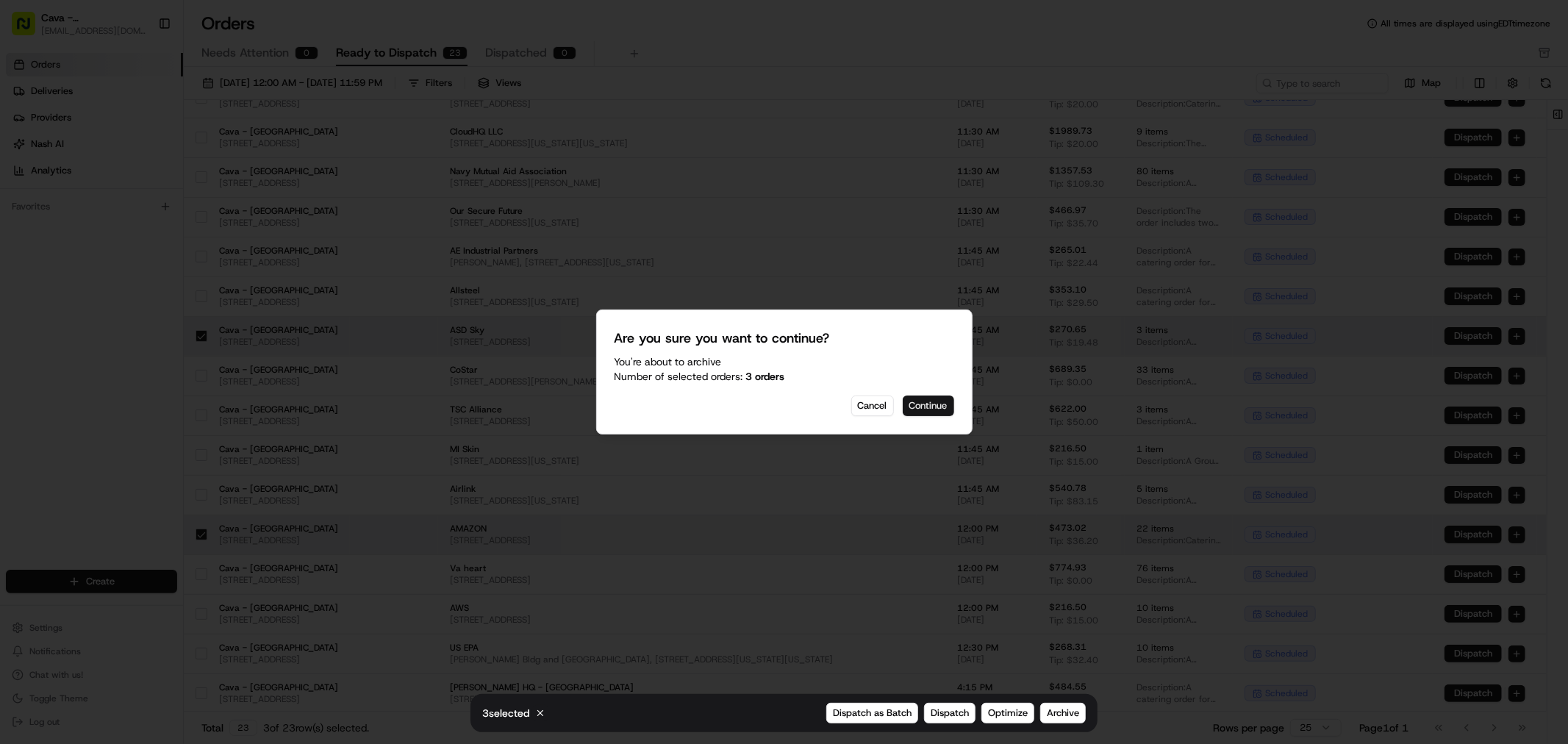
click at [919, 408] on button "Continue" at bounding box center [929, 406] width 51 height 21
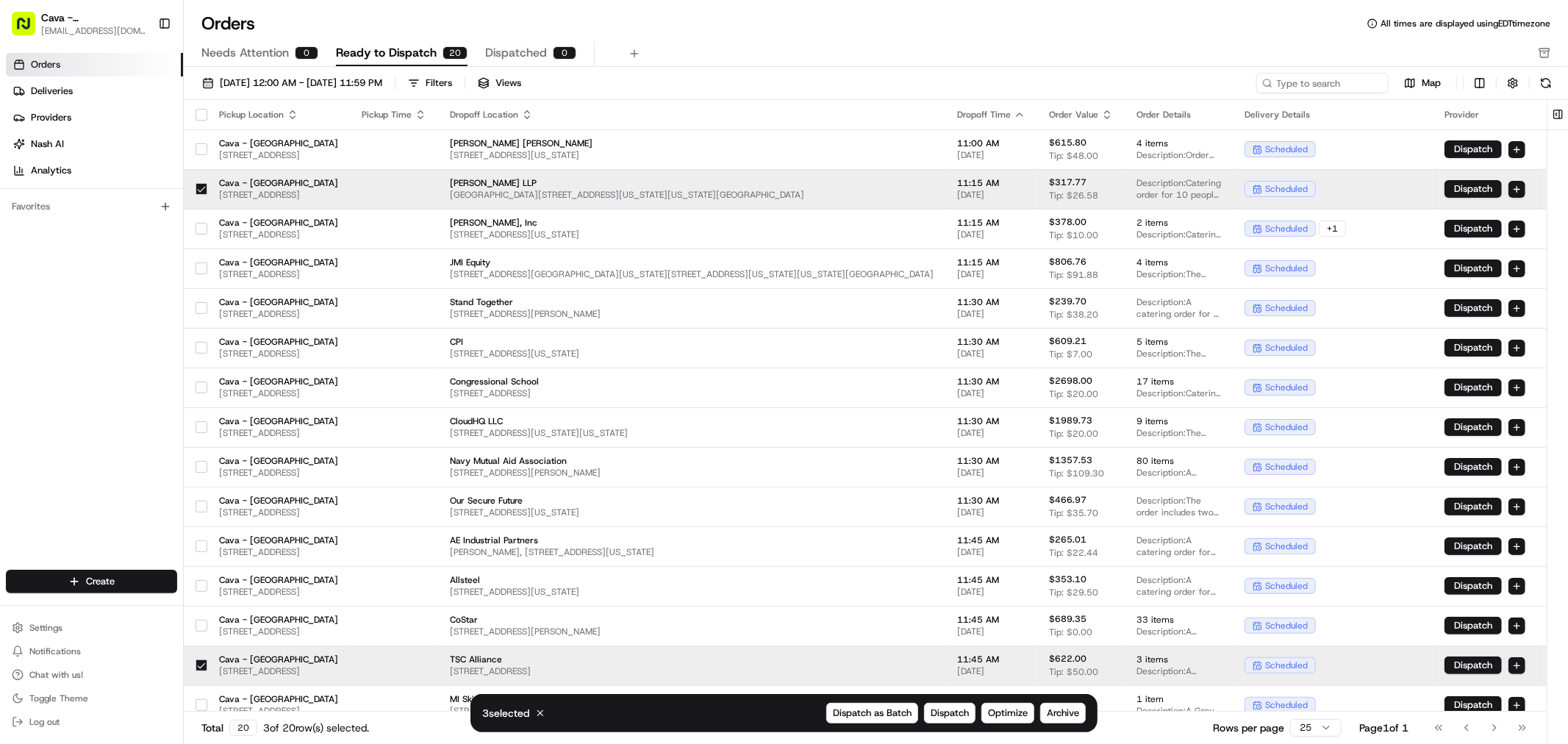
click at [201, 187] on button "button" at bounding box center [202, 189] width 12 height 12
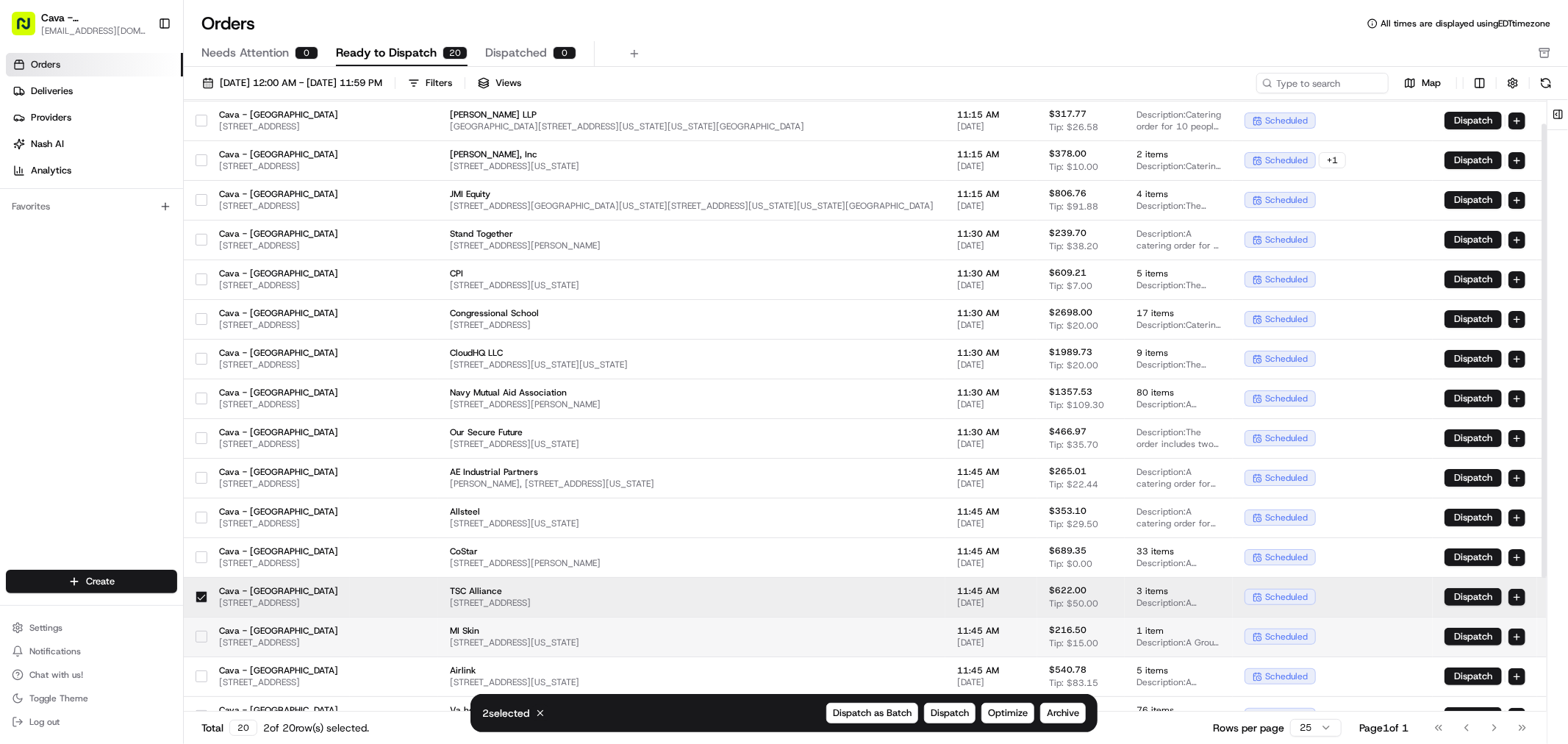
scroll to position [210, 0]
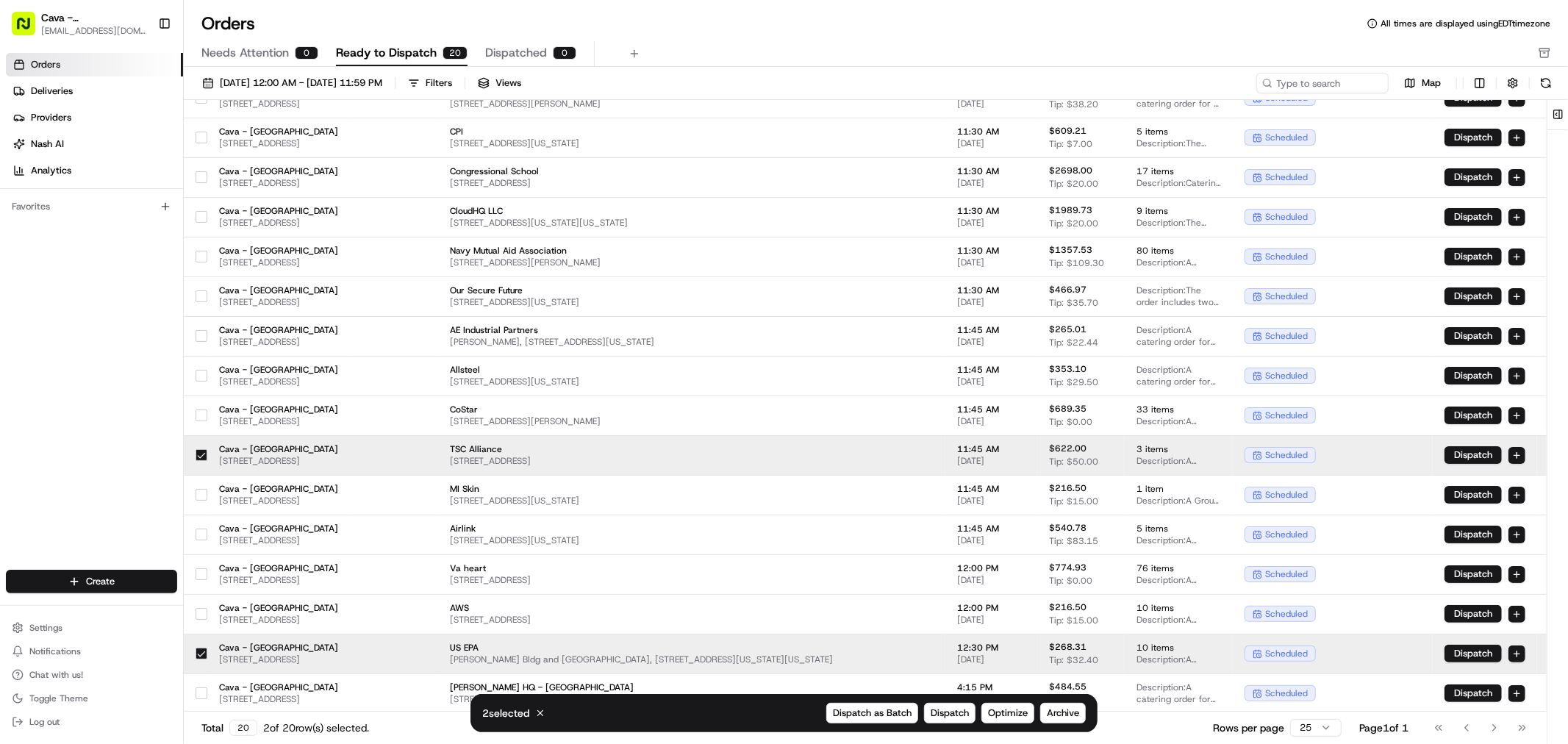
click at [198, 450] on button "button" at bounding box center [202, 455] width 12 height 12
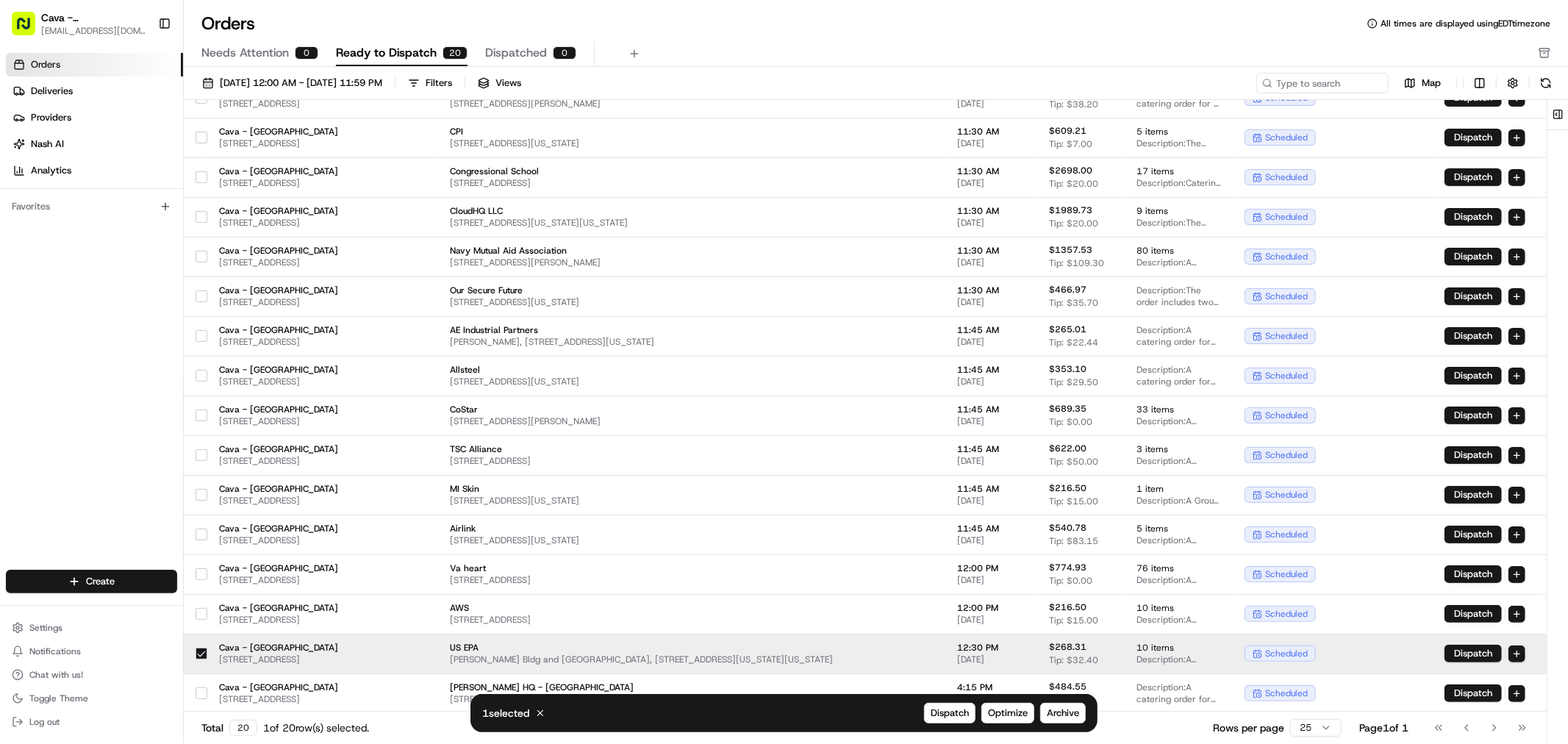
click at [200, 648] on button "button" at bounding box center [202, 654] width 12 height 12
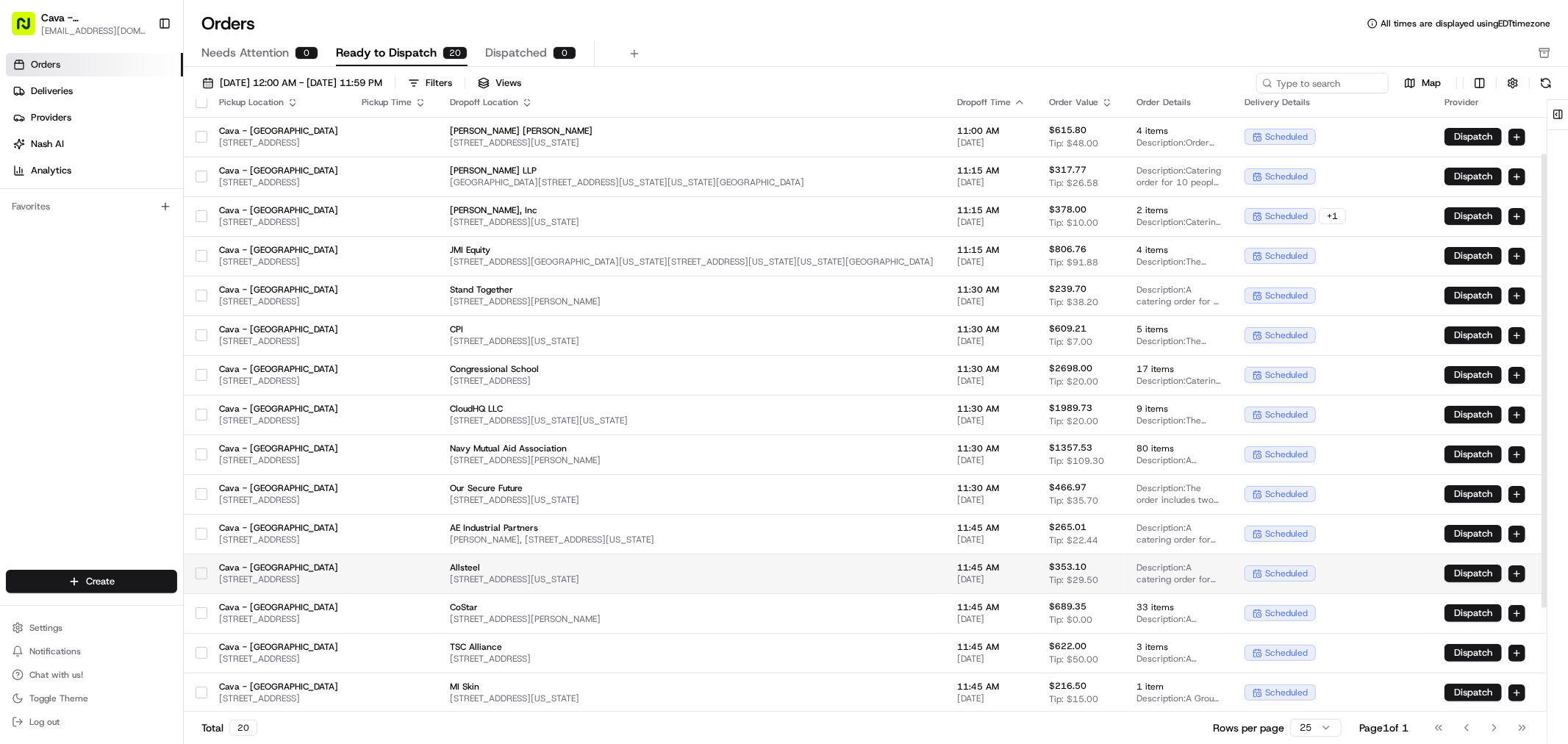
scroll to position [0, 0]
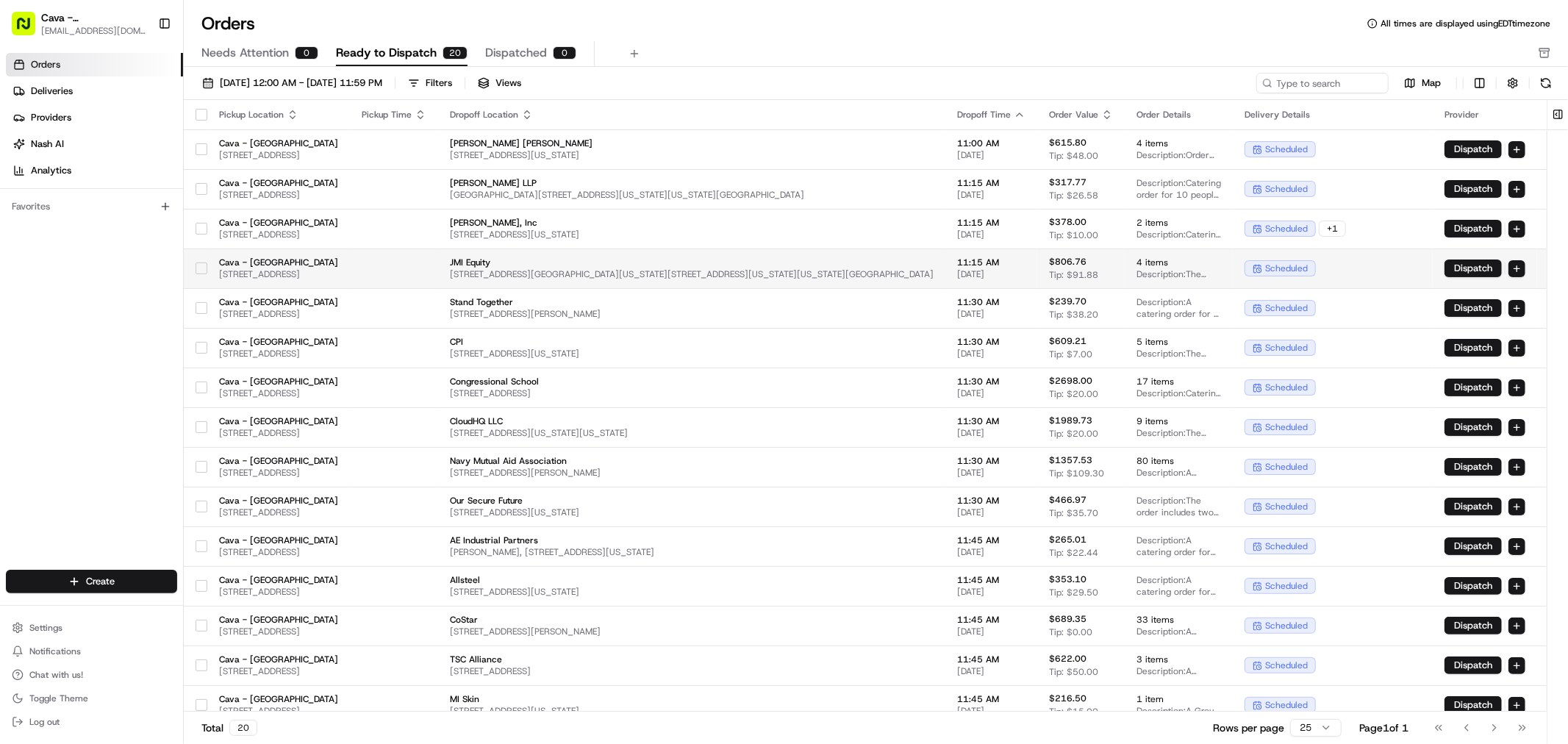
click at [194, 264] on td at bounding box center [195, 269] width 23 height 39
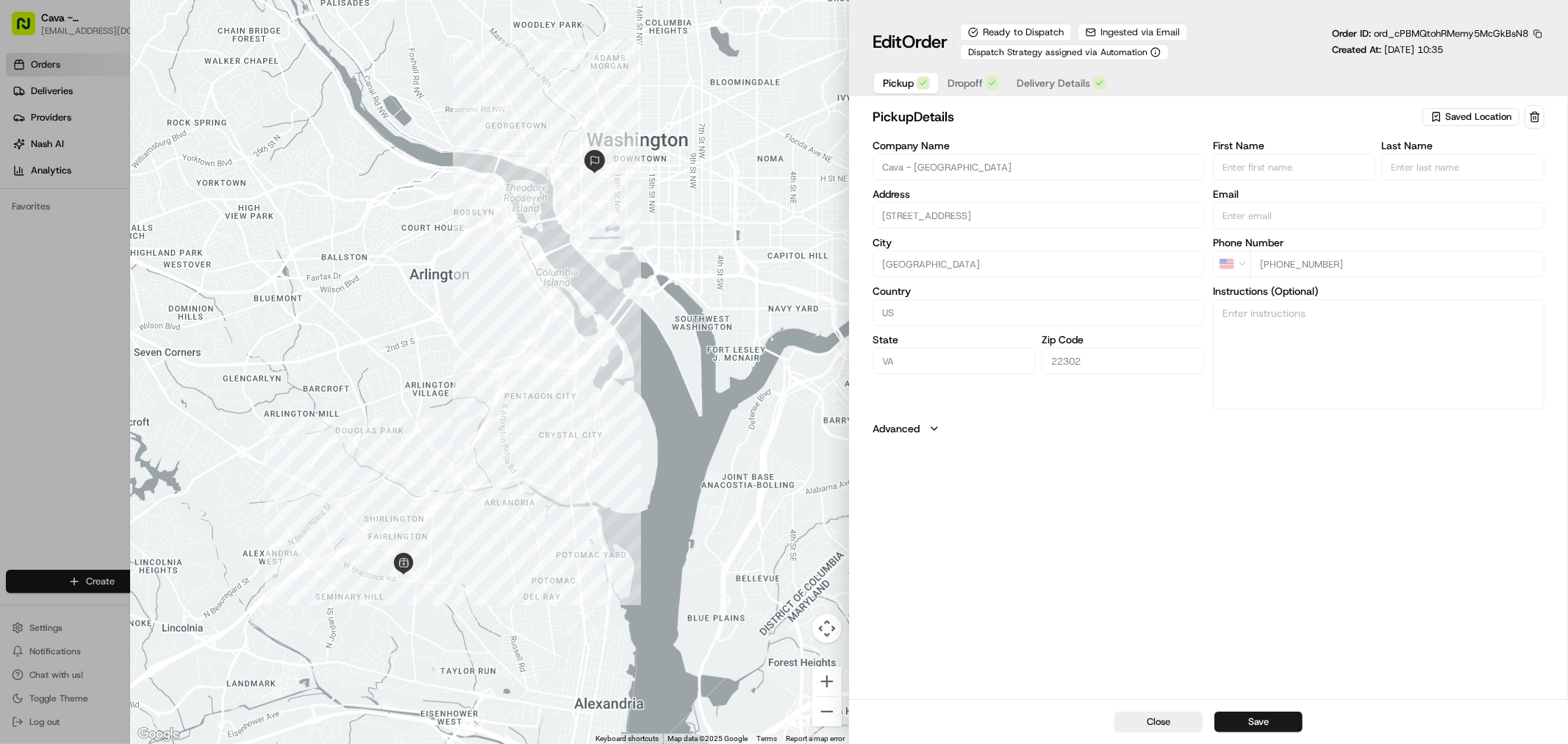
click at [30, 329] on div at bounding box center [784, 372] width 1568 height 744
type input "+1"
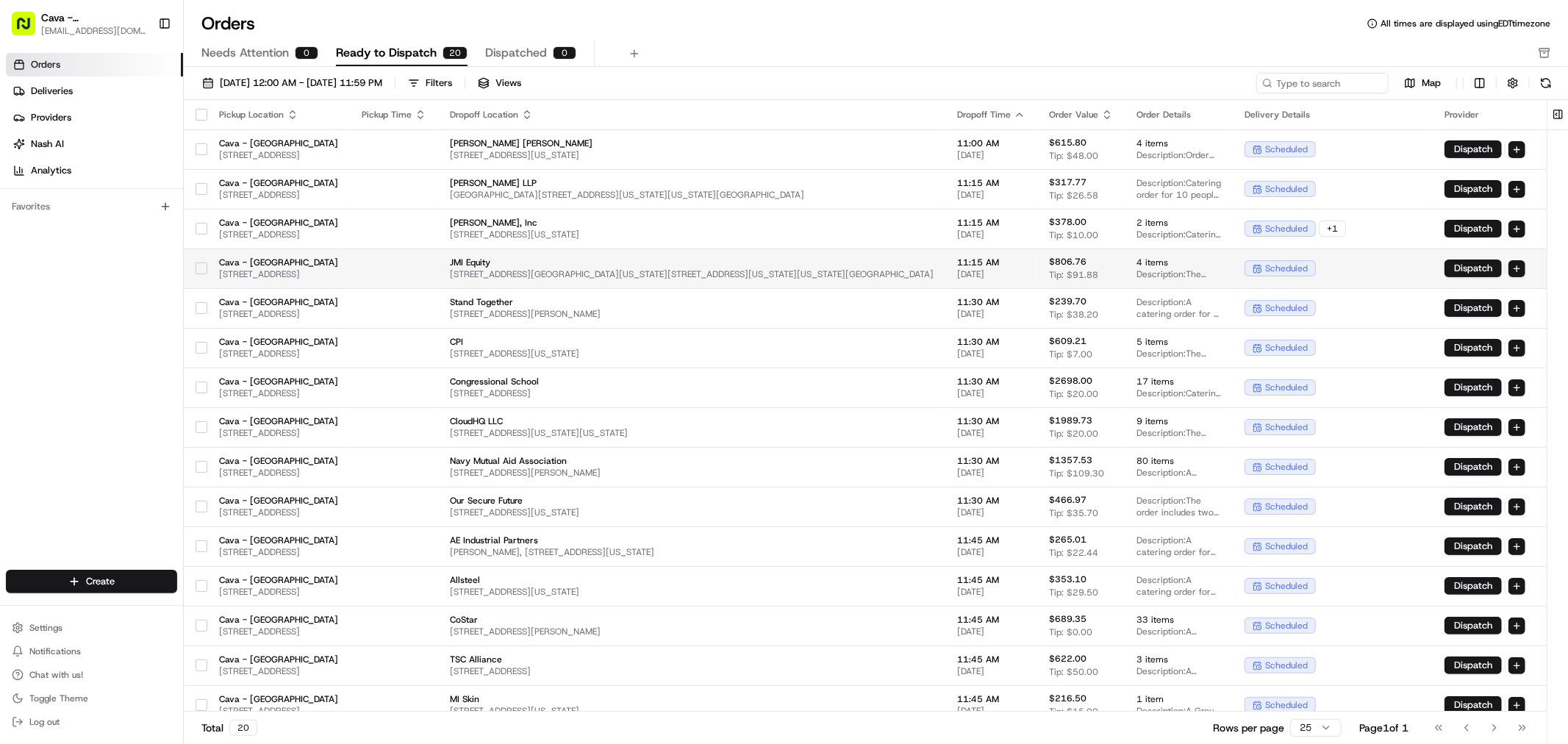
click at [203, 267] on button "button" at bounding box center [202, 269] width 12 height 12
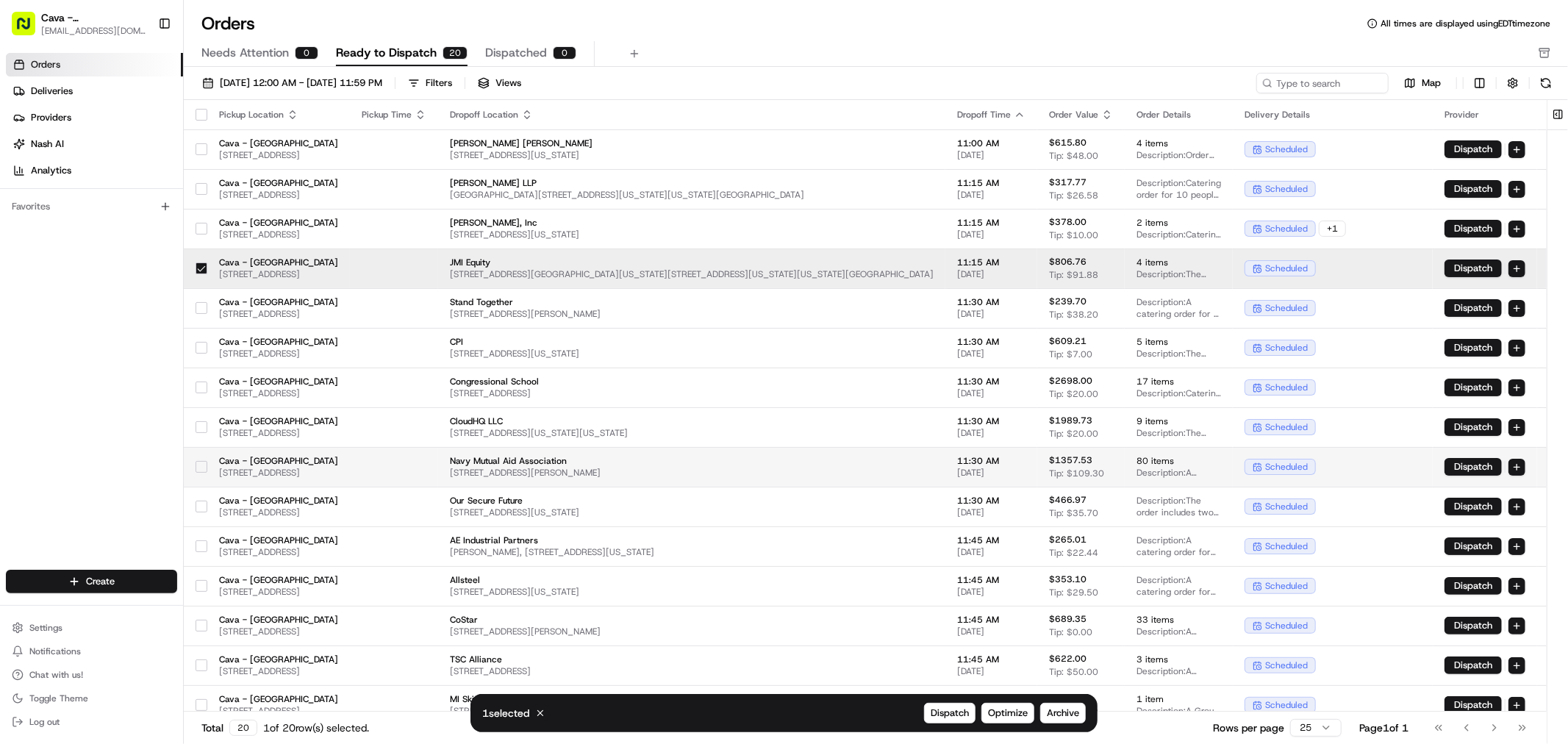
click at [199, 467] on button "button" at bounding box center [202, 467] width 12 height 12
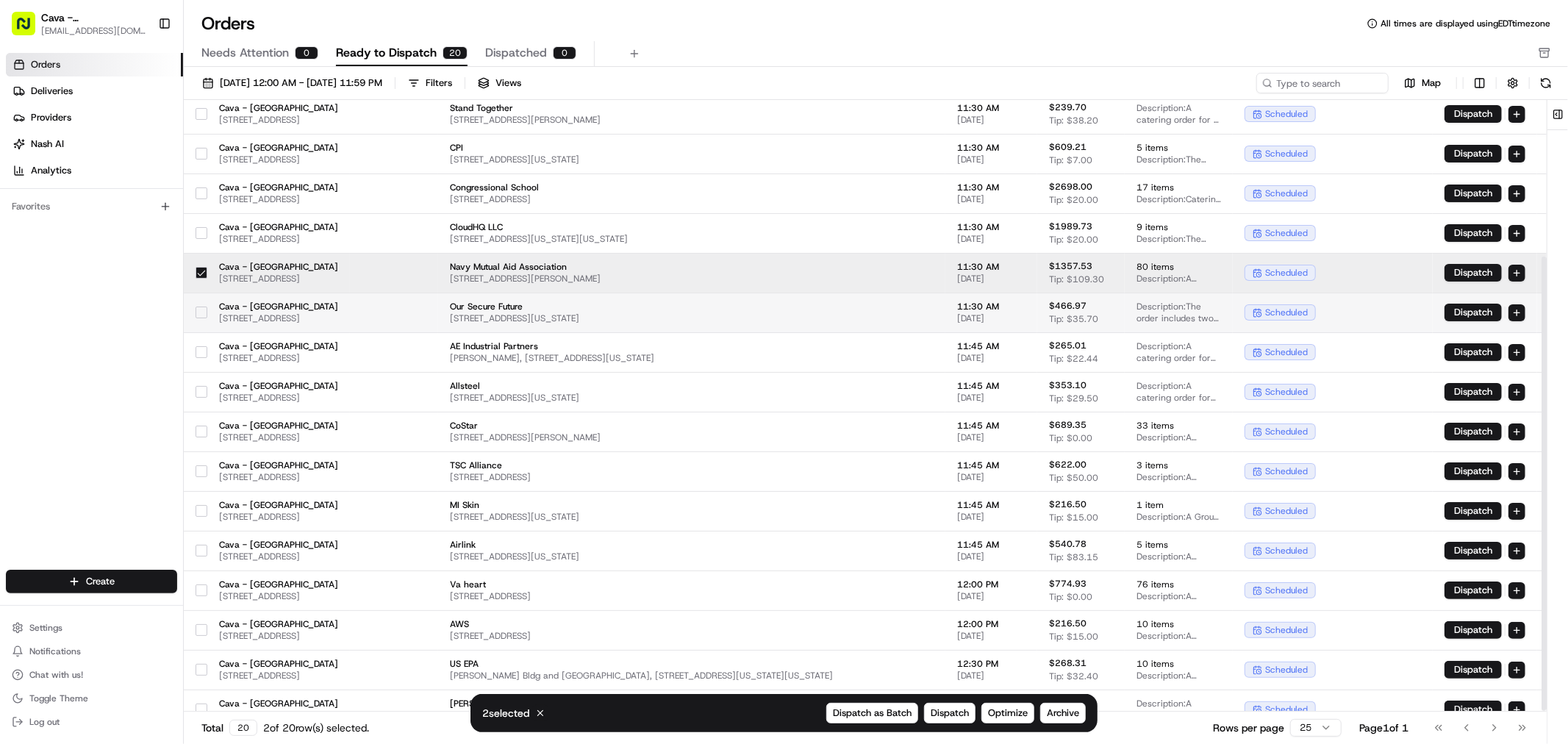
scroll to position [210, 0]
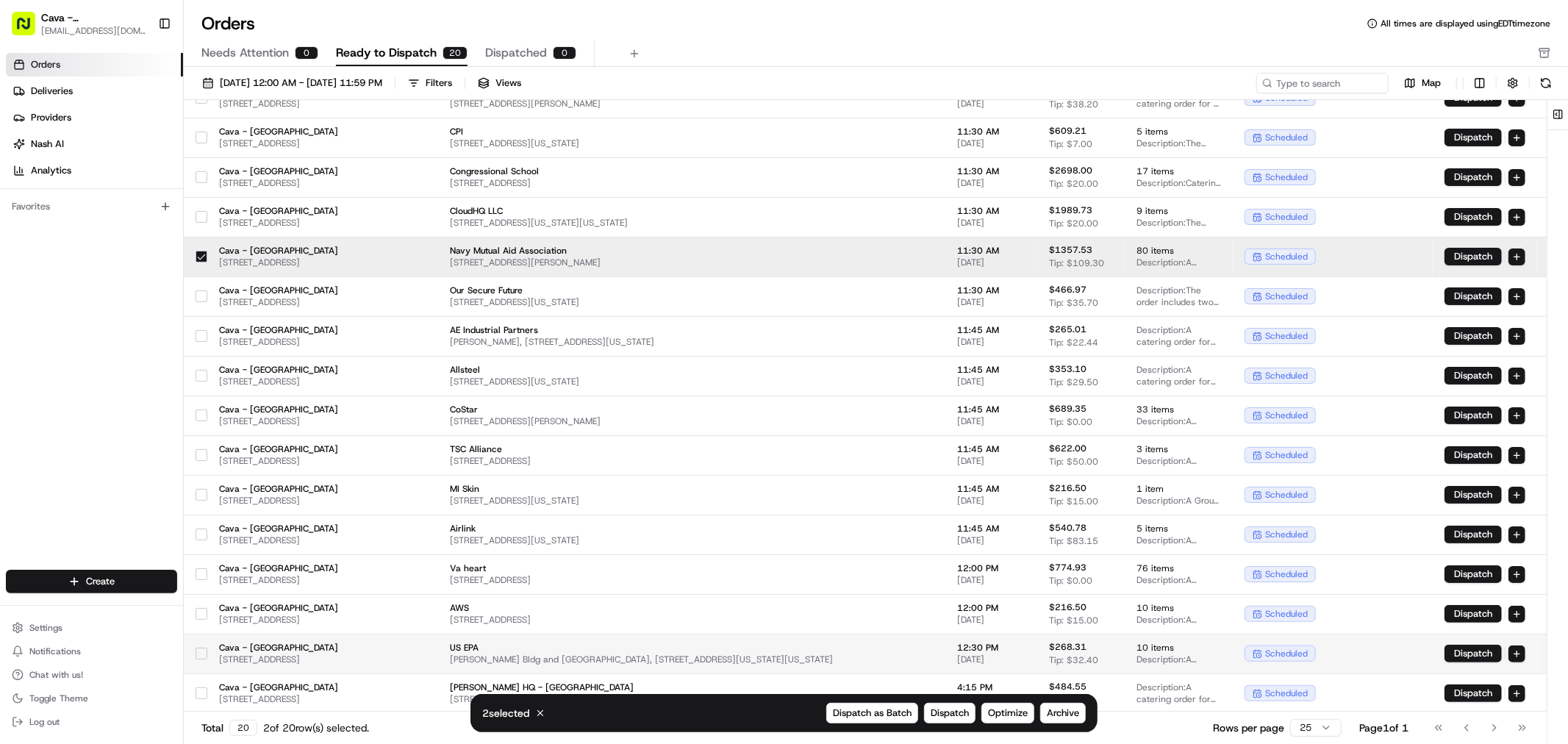
click at [199, 651] on button "button" at bounding box center [202, 654] width 12 height 12
click at [1063, 709] on span "Archive" at bounding box center [1063, 712] width 33 height 13
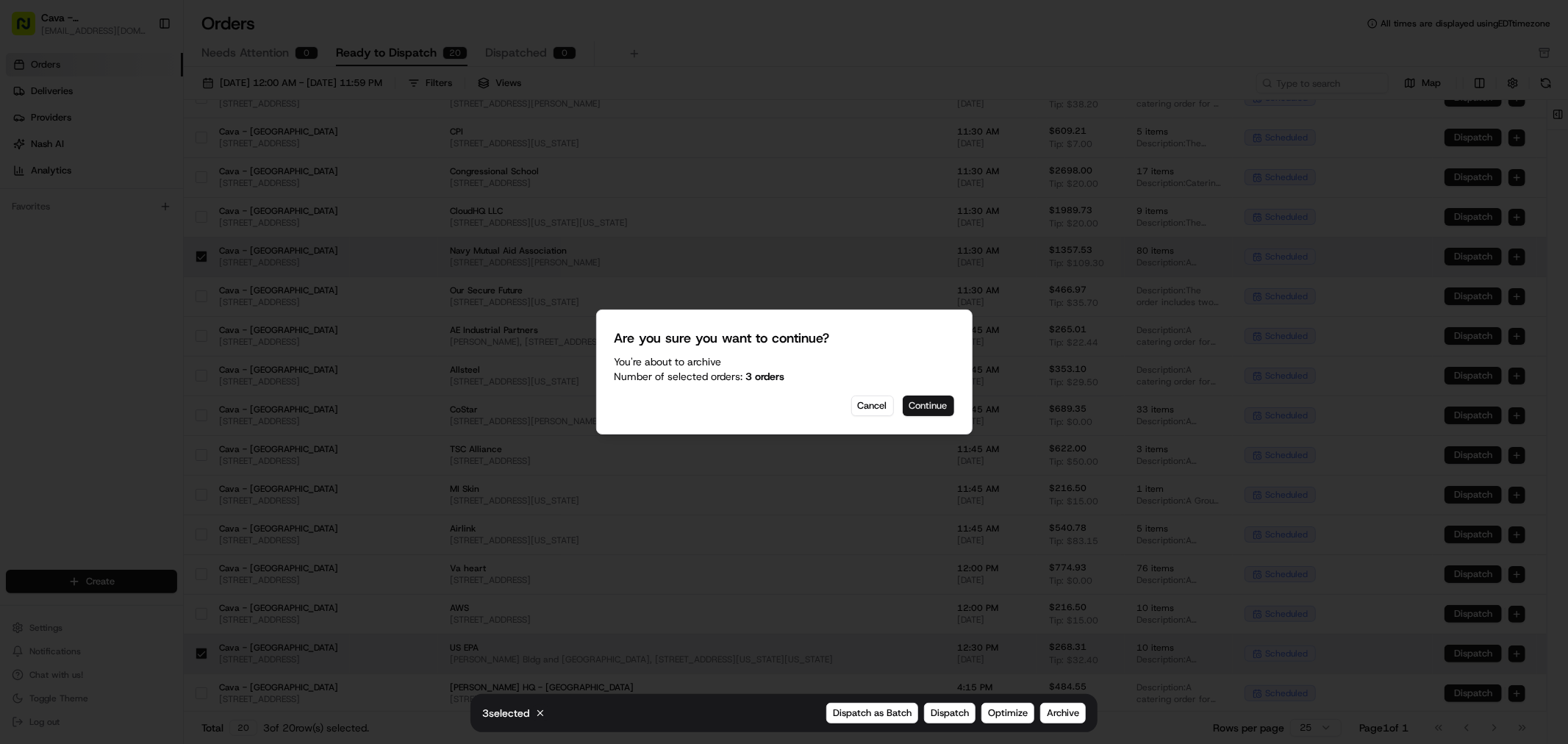
click at [930, 407] on button "Continue" at bounding box center [929, 406] width 51 height 21
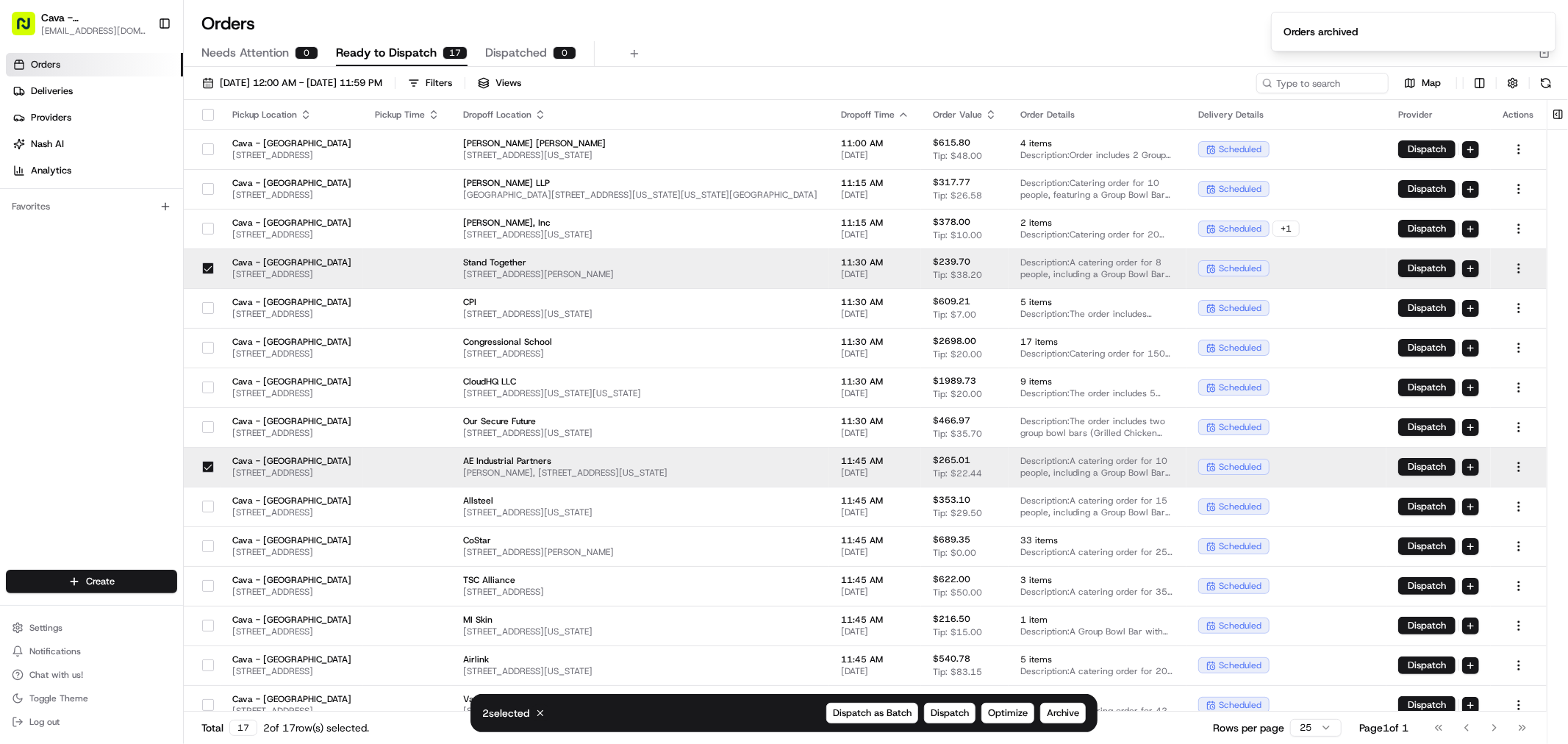
click at [203, 464] on button "button" at bounding box center [209, 467] width 12 height 12
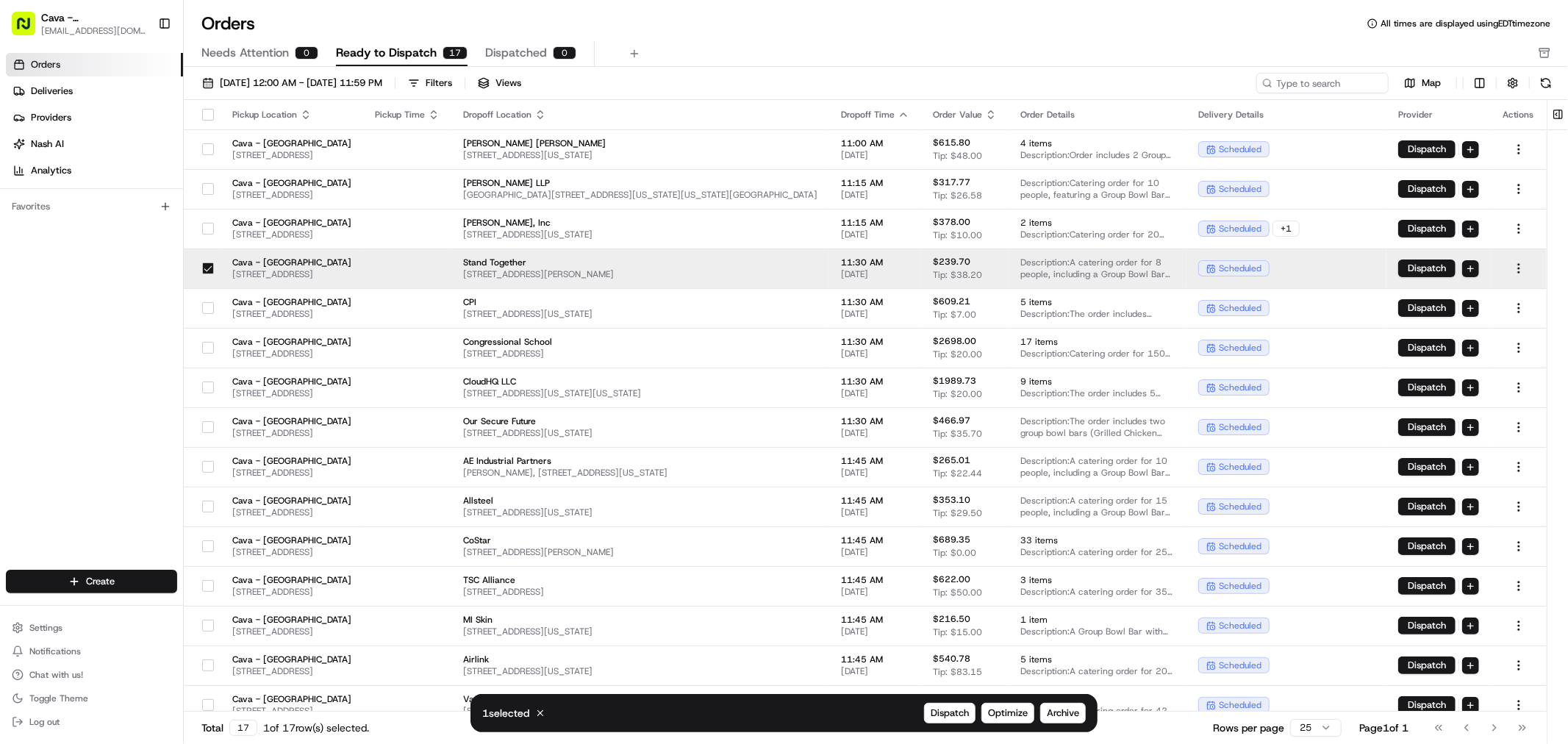
click at [210, 264] on button "button" at bounding box center [209, 269] width 12 height 12
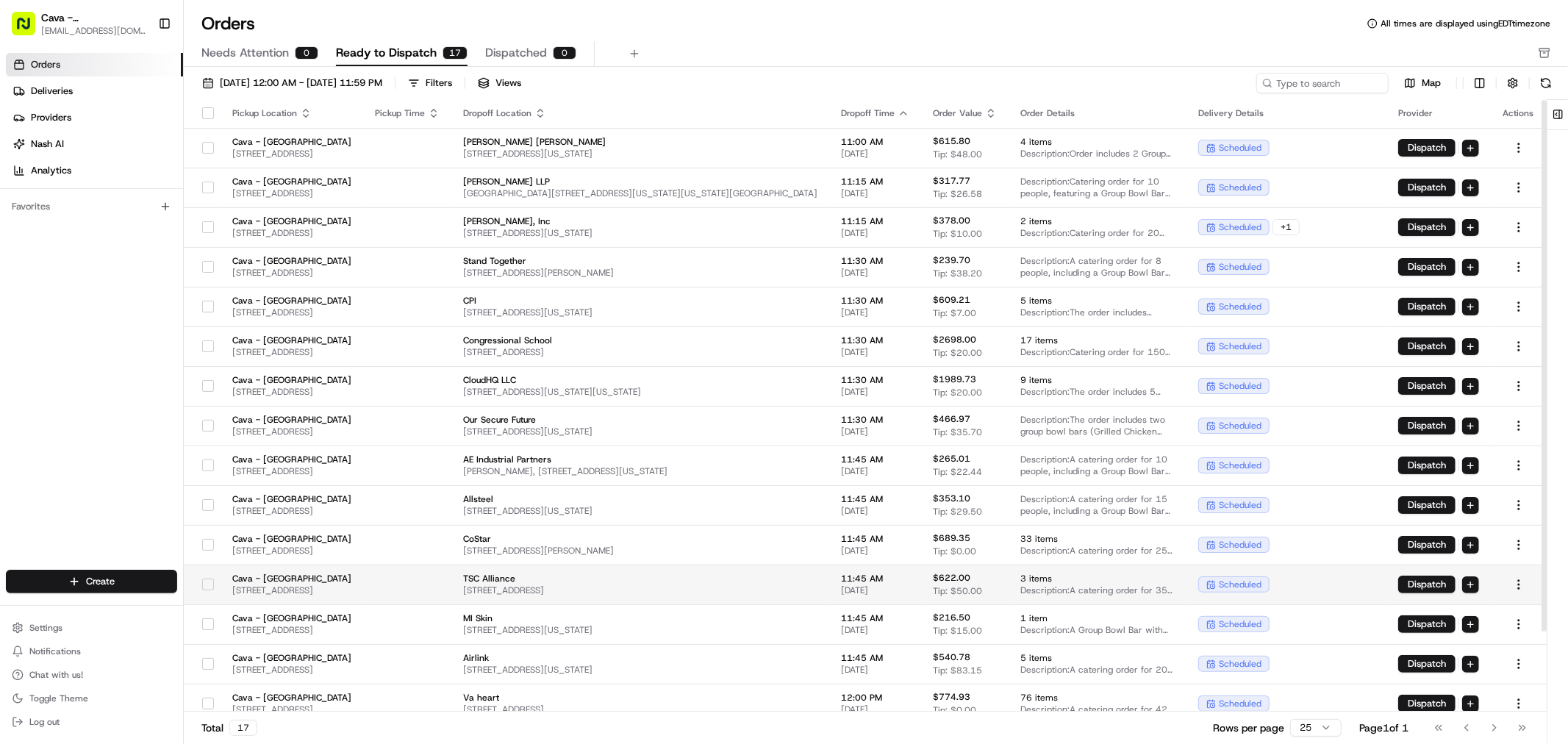
scroll to position [0, 0]
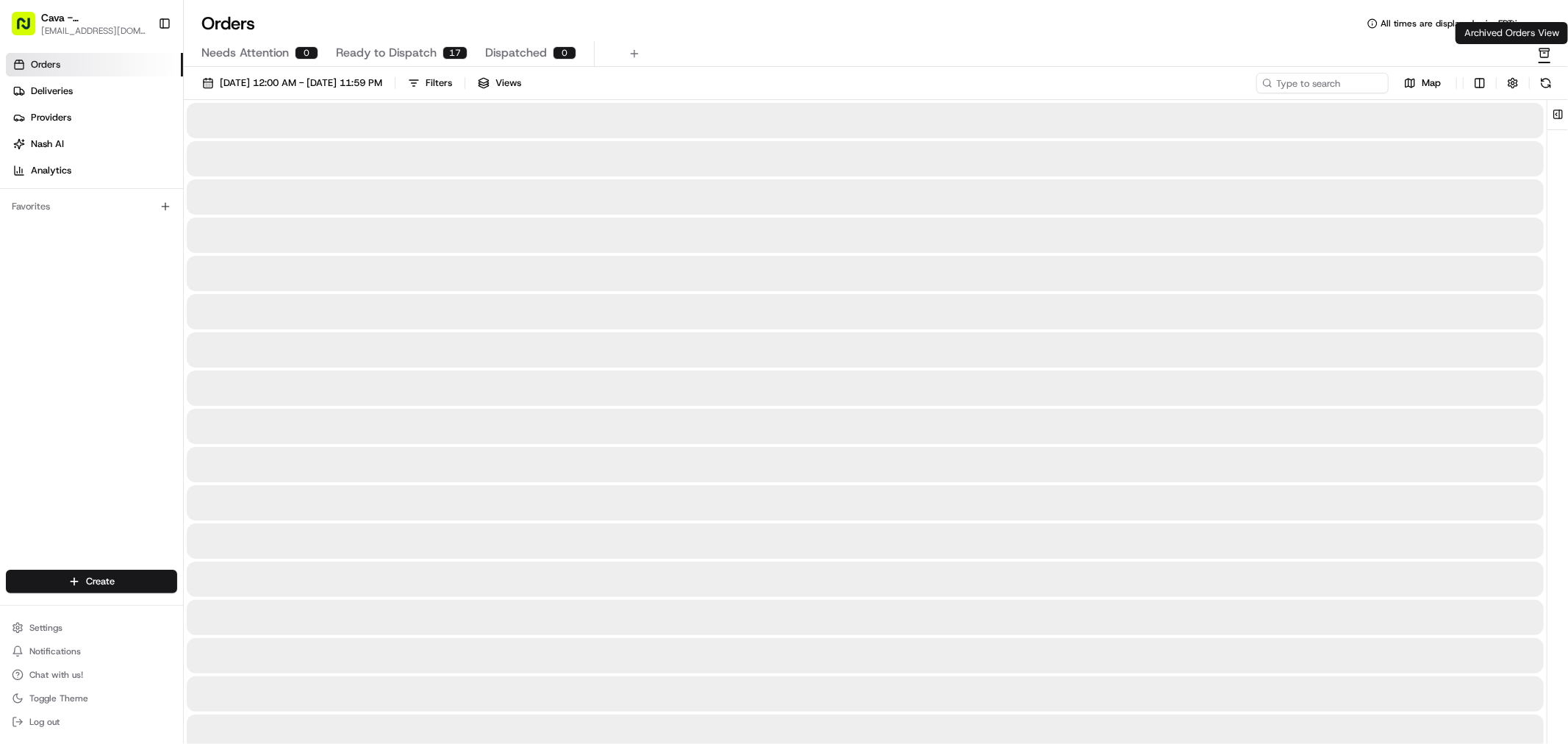
click at [1547, 49] on icon "button" at bounding box center [1545, 53] width 12 height 12
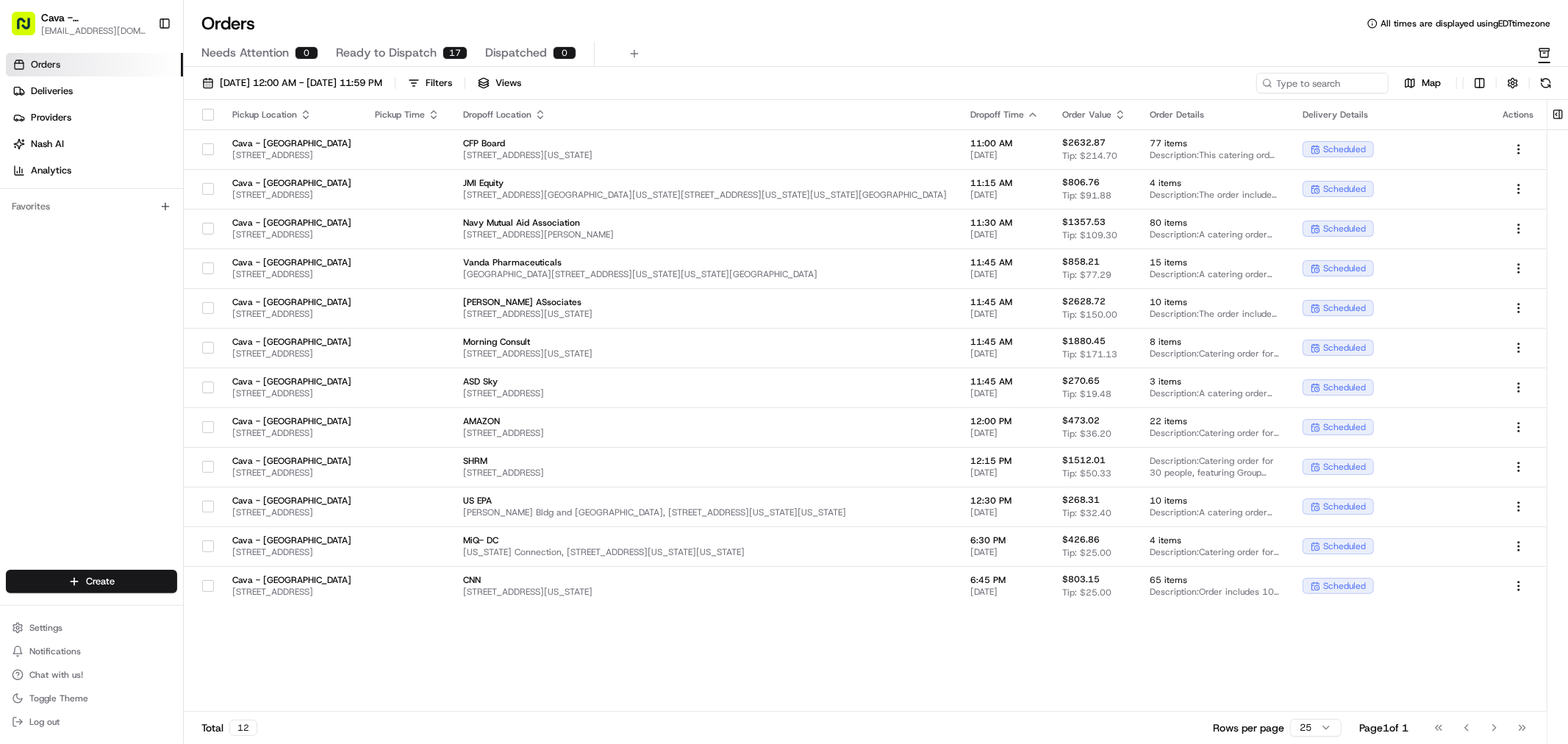
click at [420, 49] on span "Ready to Dispatch" at bounding box center [386, 52] width 100 height 18
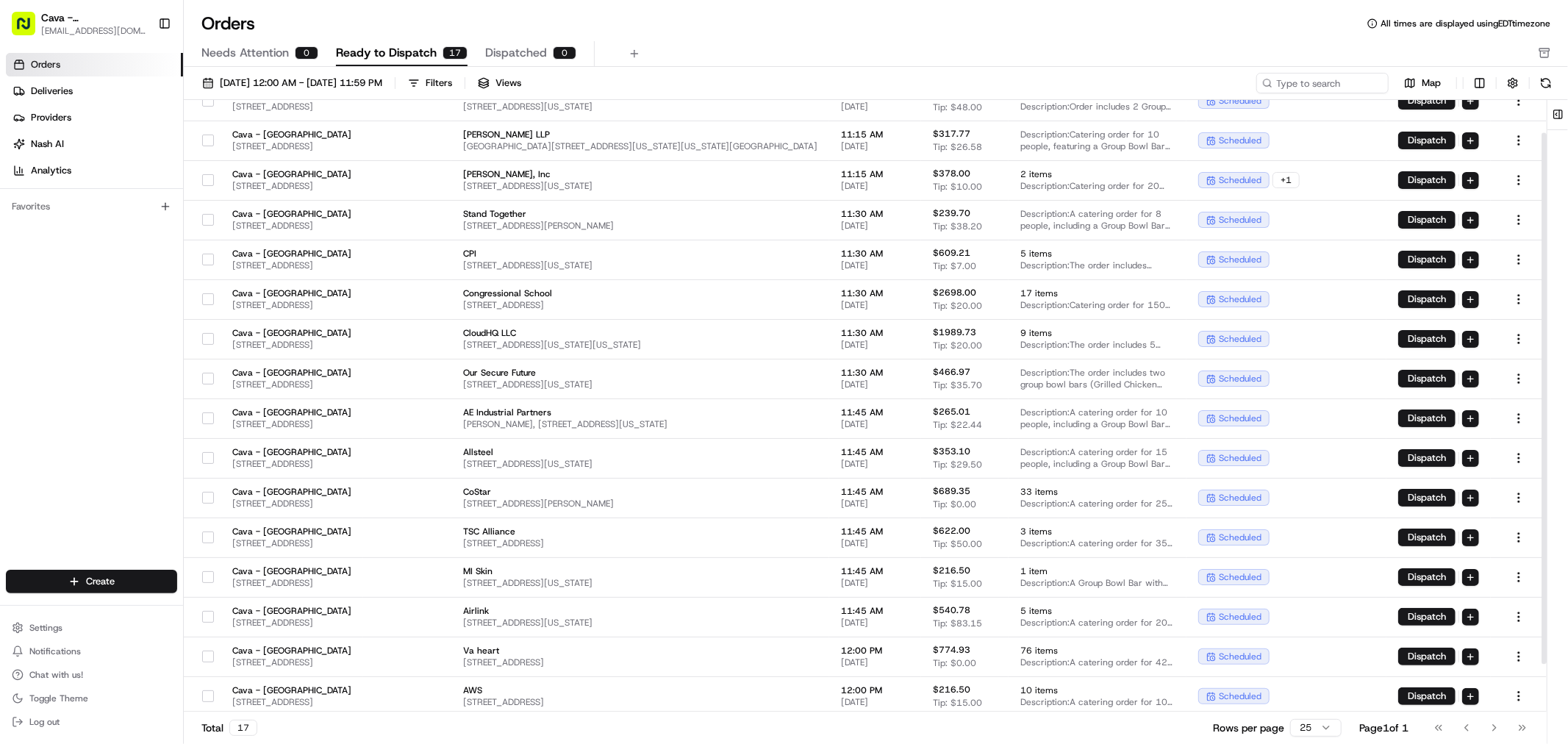
scroll to position [92, 0]
